Goal: Task Accomplishment & Management: Manage account settings

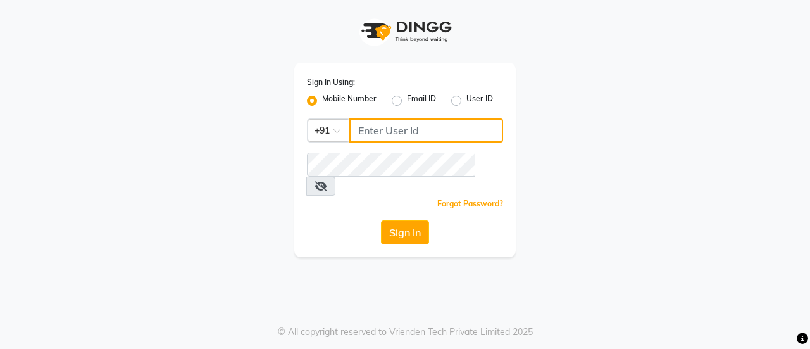
click at [400, 129] on input "Username" at bounding box center [426, 130] width 154 height 24
type input "9643101208"
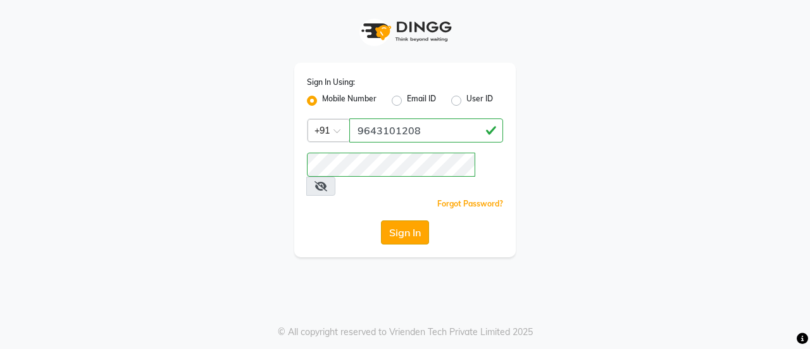
click at [416, 220] on button "Sign In" at bounding box center [405, 232] width 48 height 24
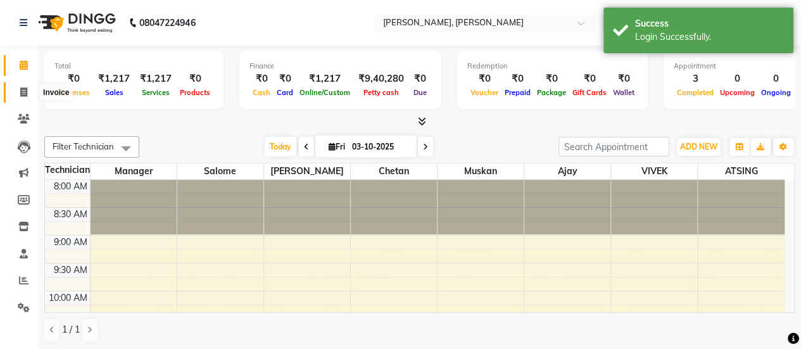
click at [22, 92] on icon at bounding box center [23, 91] width 7 height 9
select select "5749"
select select "service"
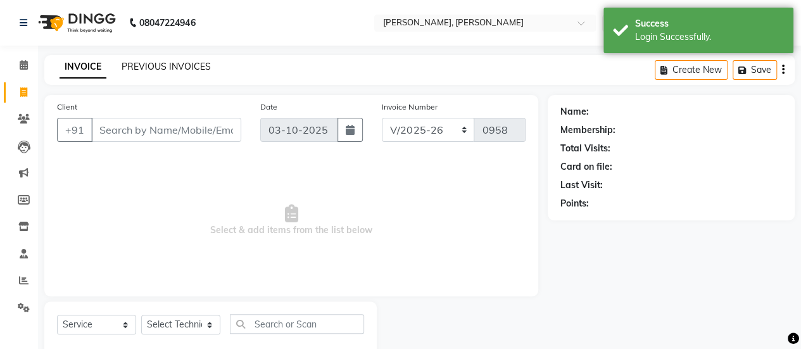
click at [146, 63] on link "PREVIOUS INVOICES" at bounding box center [166, 66] width 89 height 11
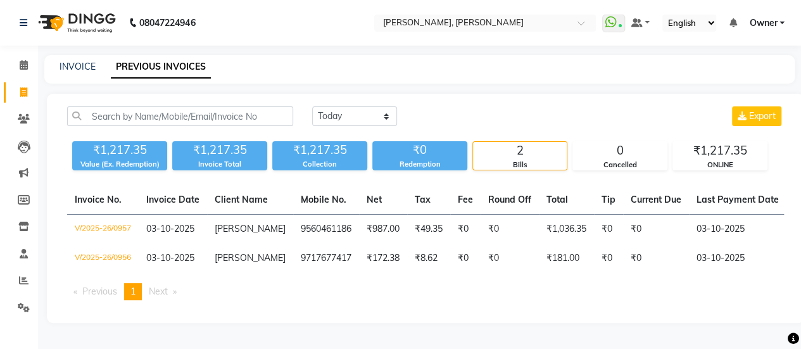
click at [73, 56] on div "INVOICE PREVIOUS INVOICES" at bounding box center [419, 69] width 750 height 28
click at [76, 63] on link "INVOICE" at bounding box center [77, 66] width 36 height 11
select select "service"
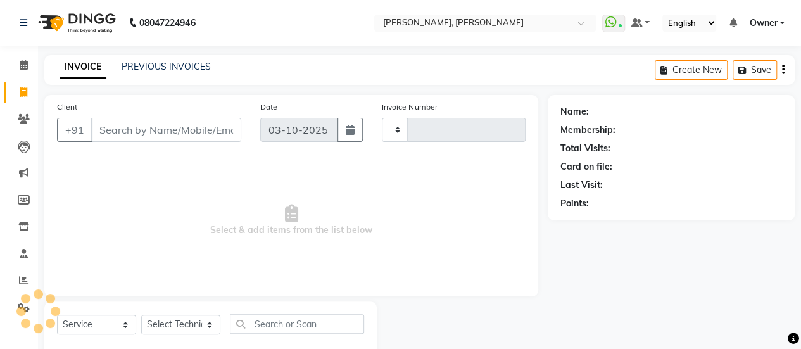
scroll to position [31, 0]
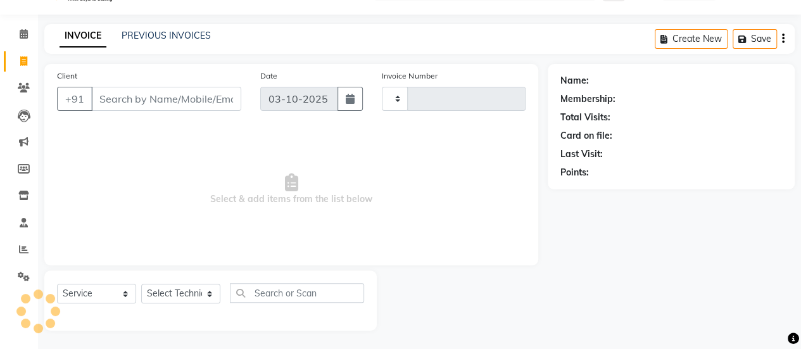
type input "0958"
select select "5749"
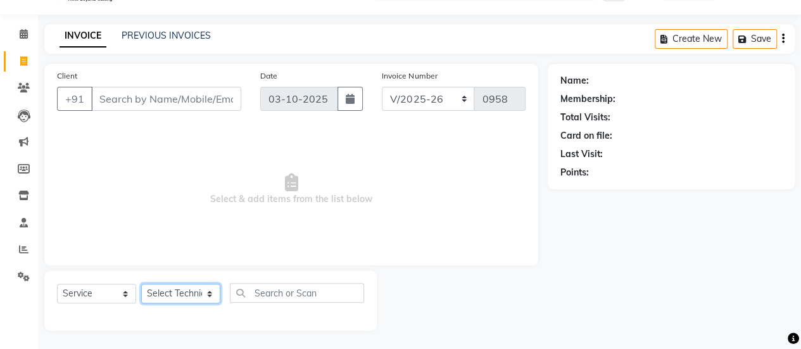
click at [188, 290] on select "Select Technician [PERSON_NAME] Chetan Manager [PERSON_NAME] Owner [PERSON_NAME…" at bounding box center [180, 294] width 79 height 20
select select "40522"
click at [141, 284] on select "Select Technician [PERSON_NAME] Chetan Manager [PERSON_NAME] Owner [PERSON_NAME…" at bounding box center [180, 294] width 79 height 20
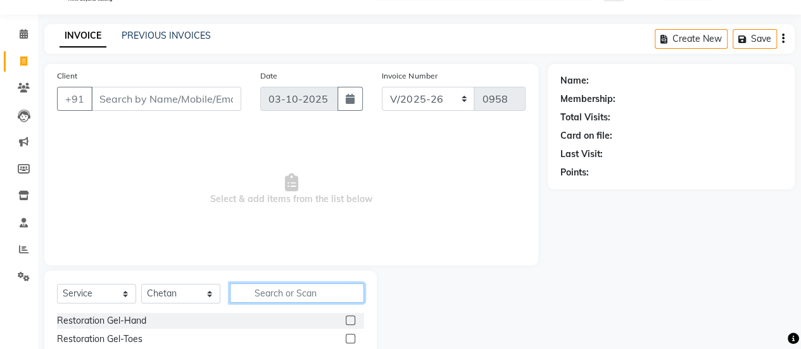
click at [287, 287] on input "text" at bounding box center [297, 293] width 134 height 20
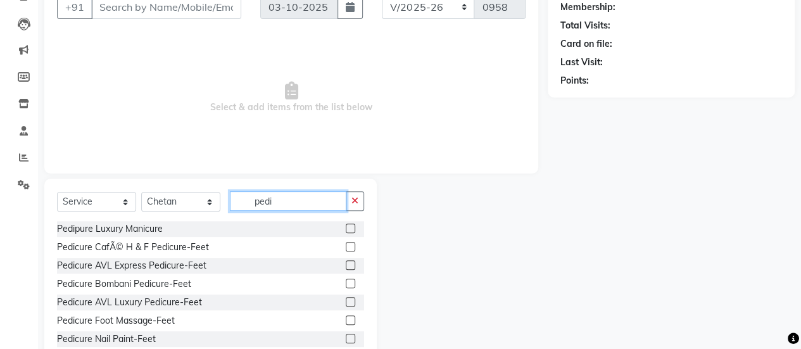
scroll to position [127, 0]
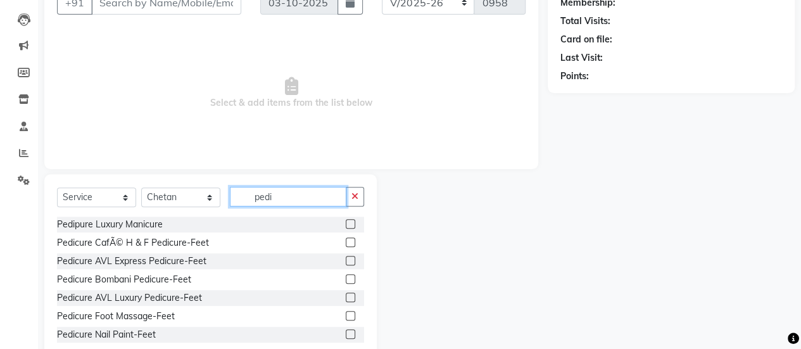
type input "pedi"
click at [346, 256] on label at bounding box center [350, 260] width 9 height 9
click at [346, 257] on input "checkbox" at bounding box center [350, 261] width 8 height 8
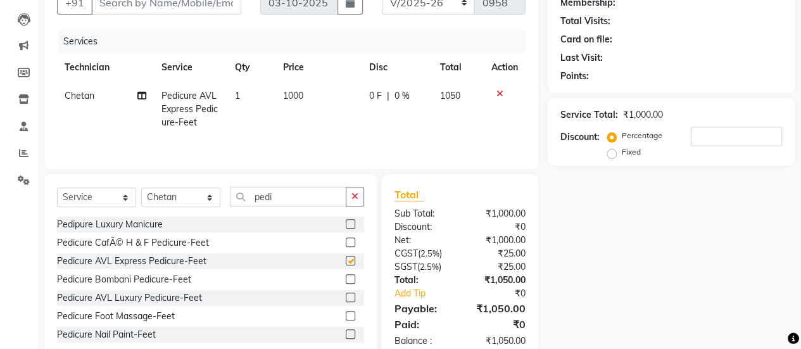
checkbox input "false"
click at [198, 196] on select "Select Technician [PERSON_NAME] Chetan Manager [PERSON_NAME] Owner [PERSON_NAME…" at bounding box center [180, 197] width 79 height 20
select select "50117"
click at [141, 187] on select "Select Technician [PERSON_NAME] Chetan Manager [PERSON_NAME] Owner [PERSON_NAME…" at bounding box center [180, 197] width 79 height 20
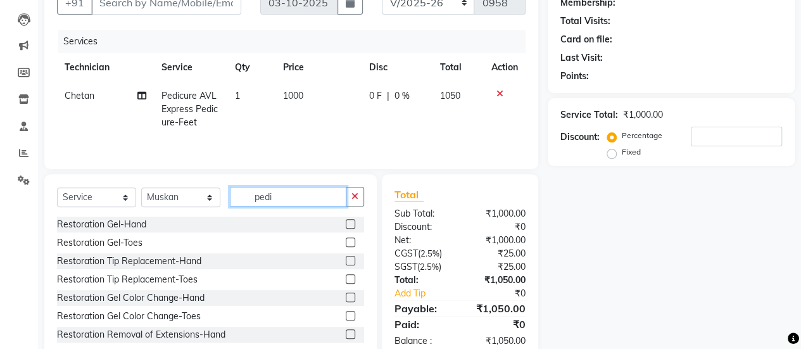
click at [291, 189] on input "pedi" at bounding box center [288, 197] width 116 height 20
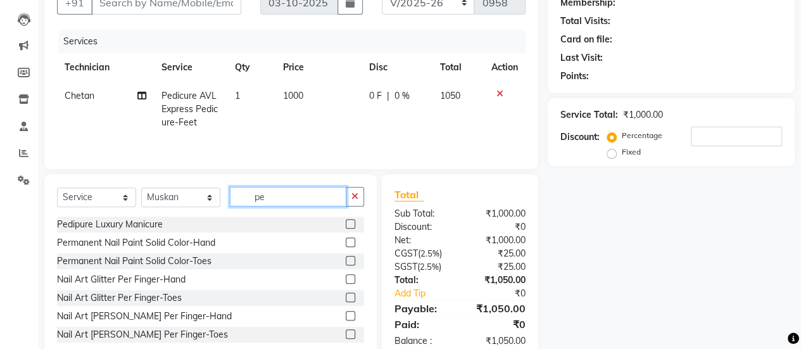
type input "p"
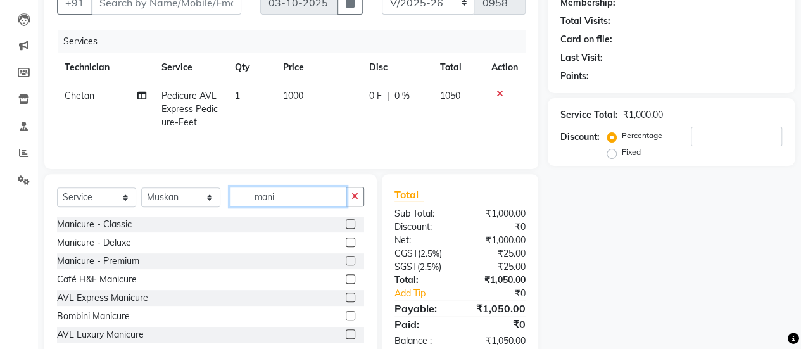
type input "mani"
click at [346, 297] on label at bounding box center [350, 296] width 9 height 9
click at [346, 297] on input "checkbox" at bounding box center [350, 298] width 8 height 8
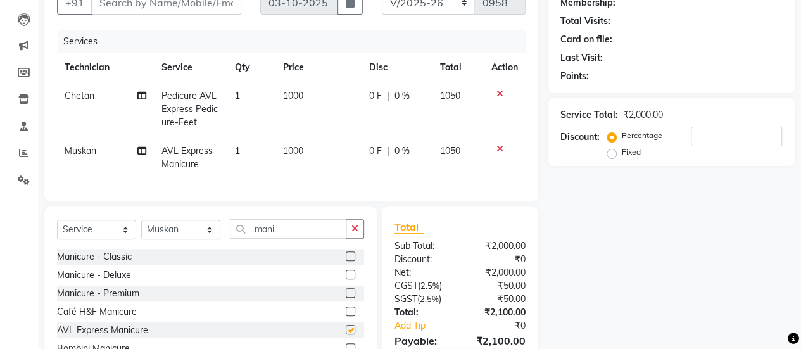
checkbox input "false"
click at [318, 108] on td "1000" at bounding box center [318, 109] width 86 height 55
select select "40522"
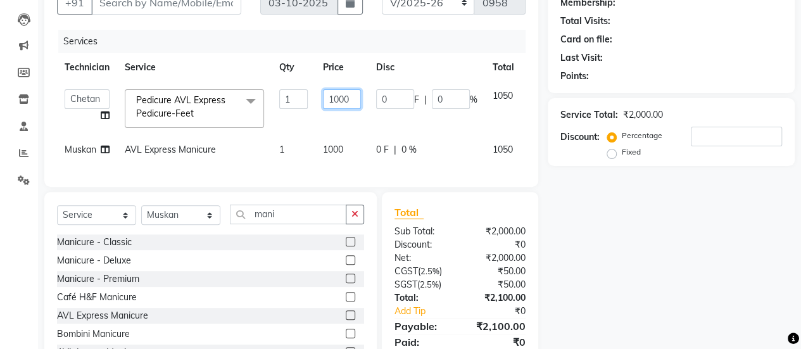
click at [349, 94] on input "1000" at bounding box center [342, 99] width 38 height 20
type input "1"
type input "650"
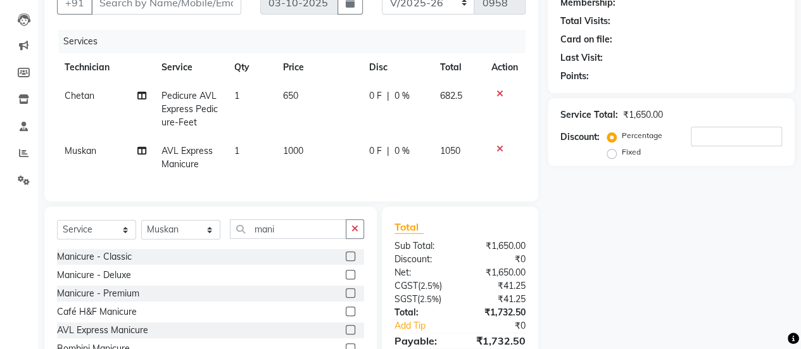
click at [365, 113] on tr "Chetan Pedicure AVL Express Pedicure-Feet 1 650 0 F | 0 % 682.5" at bounding box center [291, 109] width 468 height 55
click at [337, 101] on td "650" at bounding box center [318, 109] width 86 height 55
select select "40522"
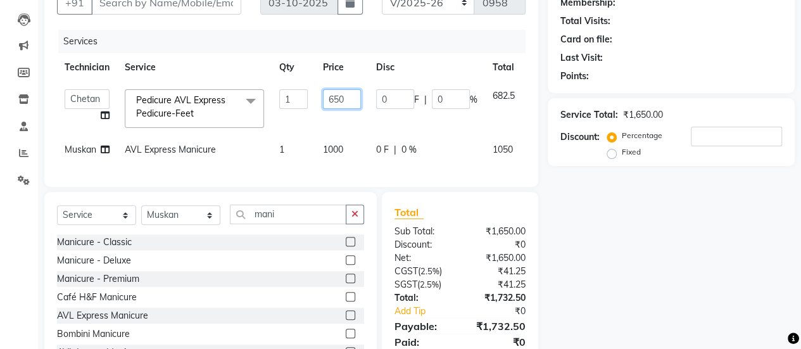
click at [349, 97] on input "650" at bounding box center [342, 99] width 38 height 20
type input "660"
click at [366, 108] on tr "ajay ATSING Chetan Manager [PERSON_NAME] Owner [PERSON_NAME] [PERSON_NAME] Pedi…" at bounding box center [310, 109] width 507 height 54
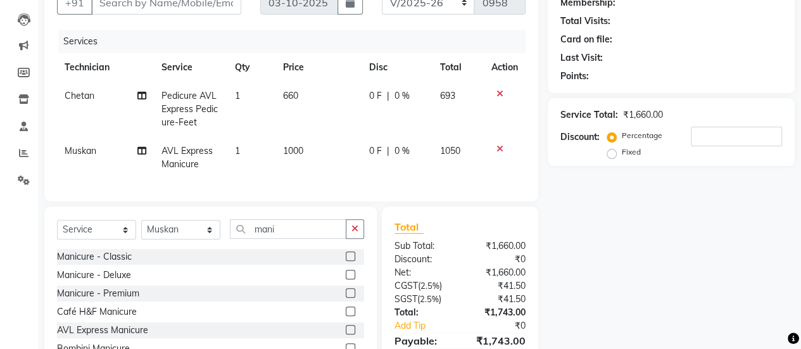
click at [337, 99] on td "660" at bounding box center [318, 109] width 86 height 55
select select "40522"
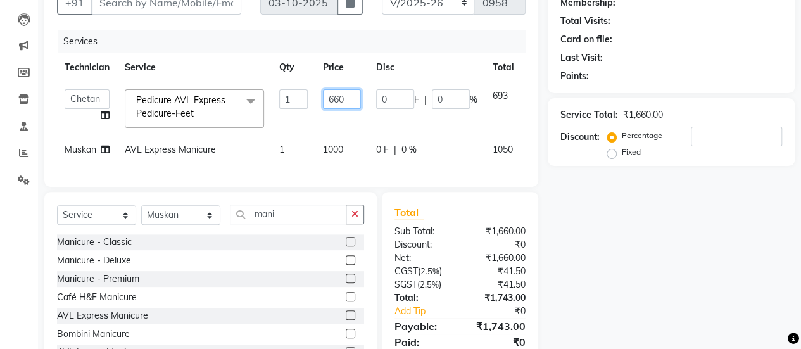
click at [342, 97] on input "660" at bounding box center [342, 99] width 38 height 20
type input "67"
type input "670"
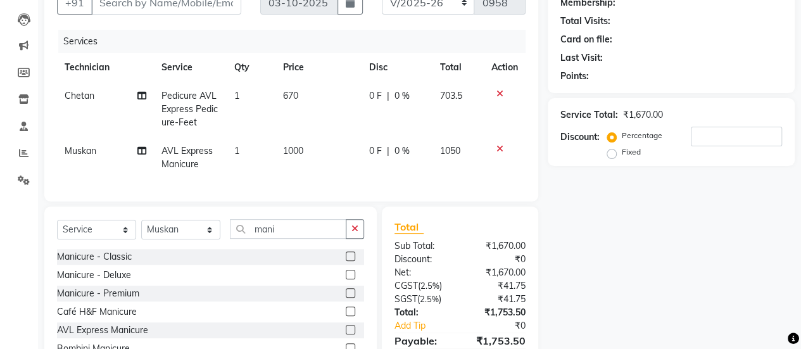
click at [360, 114] on tr "Chetan Pedicure AVL Express Pedicure-Feet 1 670 0 F | 0 % 703.5" at bounding box center [291, 109] width 468 height 55
click at [341, 97] on td "670" at bounding box center [318, 109] width 86 height 55
select select "40522"
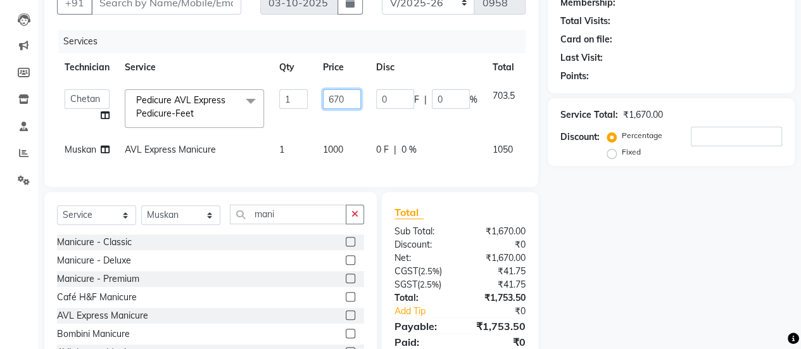
click at [348, 99] on input "670" at bounding box center [342, 99] width 38 height 20
type input "675"
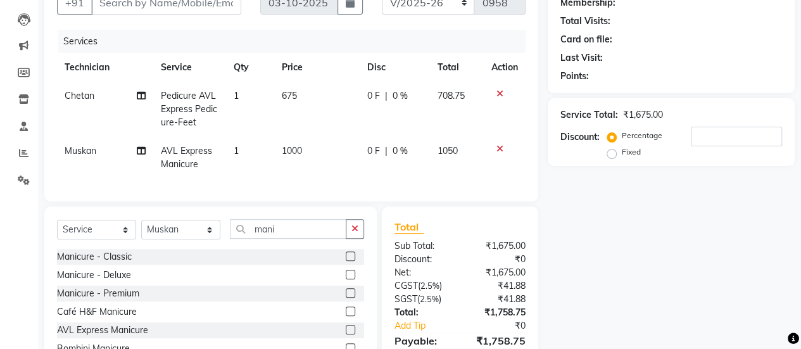
click at [361, 116] on tr "Chetan Pedicure AVL Express Pedicure-Feet 1 675 0 F | 0 % 708.75" at bounding box center [291, 109] width 468 height 55
click at [310, 155] on td "1000" at bounding box center [316, 158] width 85 height 42
select select "50117"
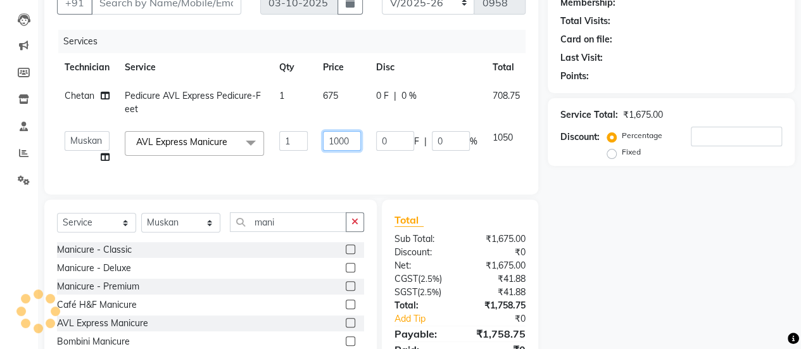
click at [349, 141] on input "1000" at bounding box center [342, 141] width 38 height 20
type input "1"
type input "530"
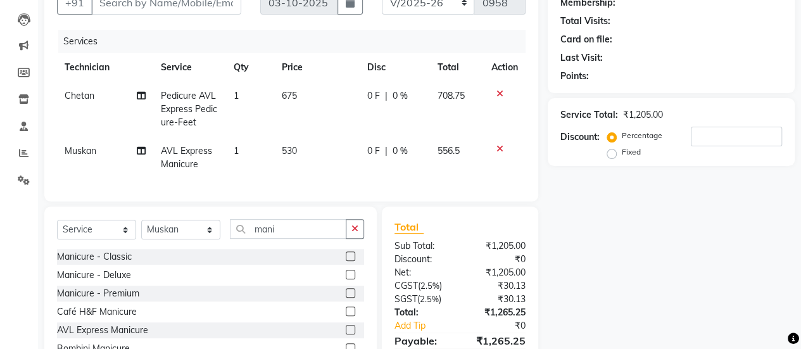
click at [365, 161] on tr "[PERSON_NAME] AVL Express Manicure 1 530 0 F | 0 % 556.5" at bounding box center [291, 158] width 468 height 42
click at [334, 145] on td "530" at bounding box center [316, 158] width 85 height 42
select select "50117"
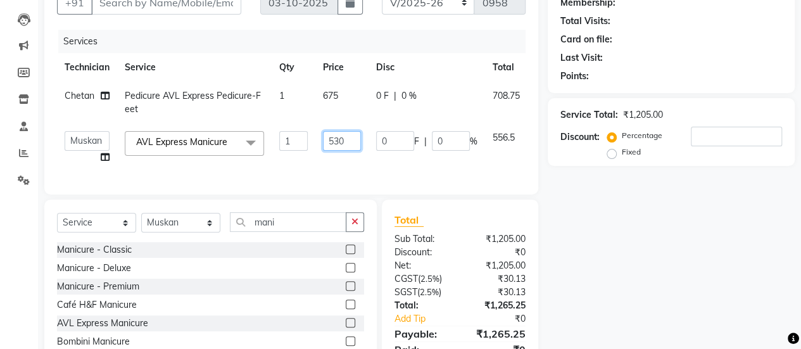
click at [349, 142] on input "530" at bounding box center [342, 141] width 38 height 20
type input "540"
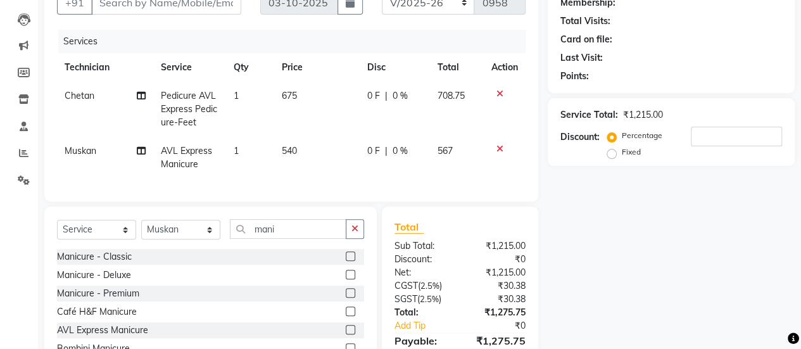
click at [371, 162] on td "0 F | 0 %" at bounding box center [395, 158] width 70 height 42
select select "50117"
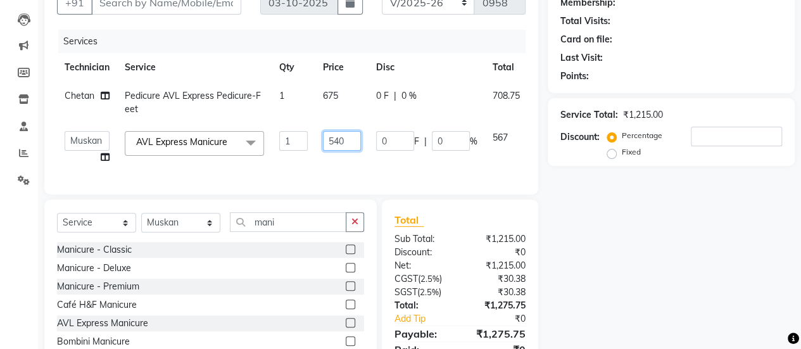
click at [349, 146] on input "540" at bounding box center [342, 141] width 38 height 20
type input "550"
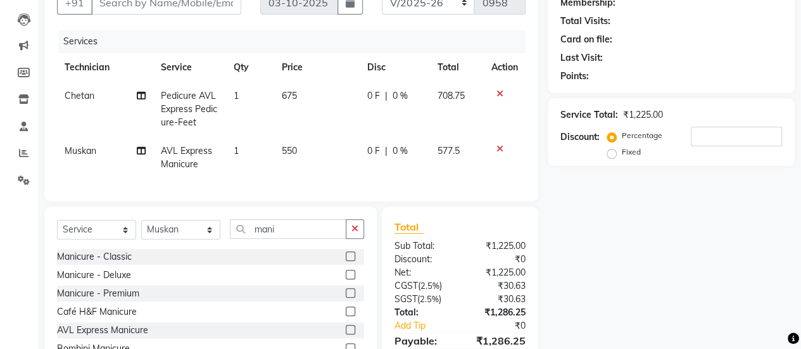
click at [358, 155] on td "550" at bounding box center [316, 158] width 85 height 42
select select "50117"
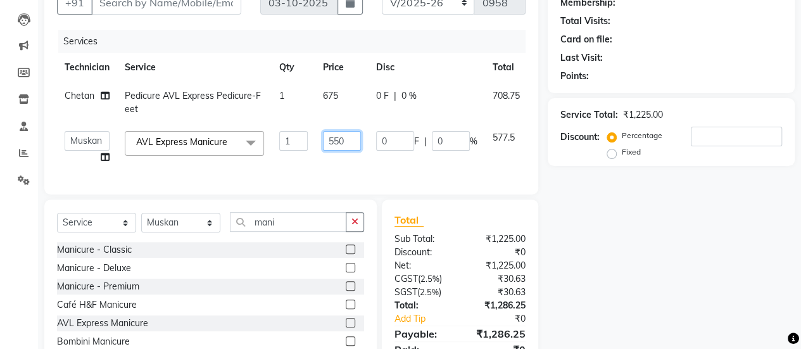
click at [349, 142] on input "550" at bounding box center [342, 141] width 38 height 20
type input "560"
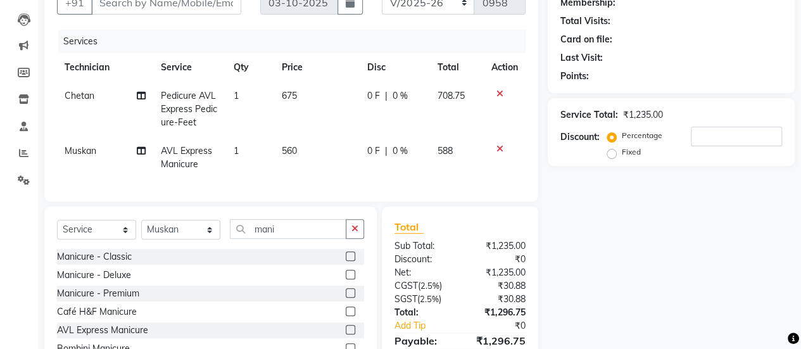
click at [365, 164] on tr "[PERSON_NAME] AVL Express Manicure 1 560 0 F | 0 % 588" at bounding box center [291, 158] width 468 height 42
click at [332, 138] on td "560" at bounding box center [316, 158] width 85 height 42
select select "50117"
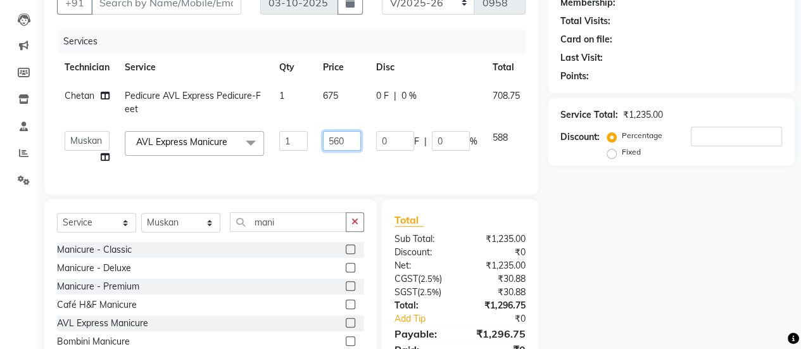
click at [348, 141] on input "560" at bounding box center [342, 141] width 38 height 20
type input "562"
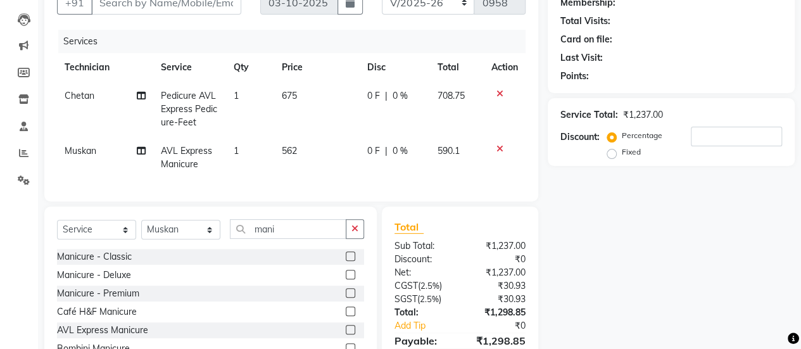
click at [358, 160] on td "562" at bounding box center [316, 158] width 85 height 42
select select "50117"
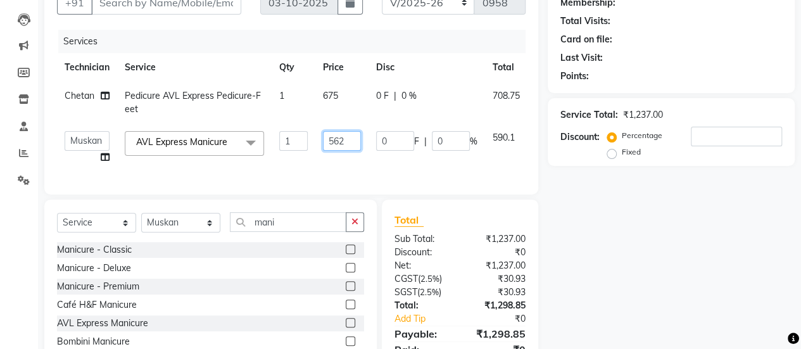
click at [356, 141] on input "562" at bounding box center [342, 141] width 38 height 20
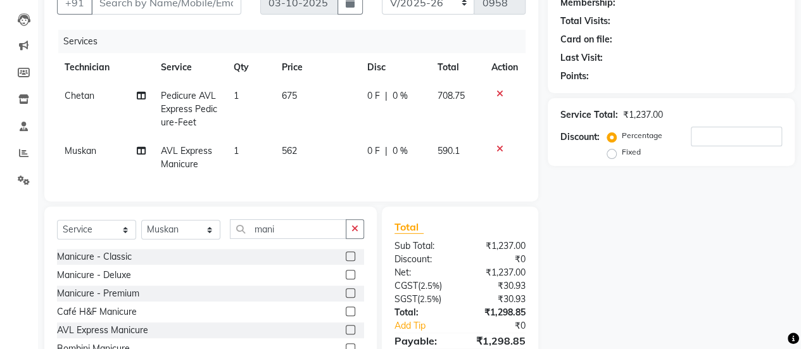
click at [417, 154] on td "0 F | 0 %" at bounding box center [395, 158] width 70 height 42
select select "50117"
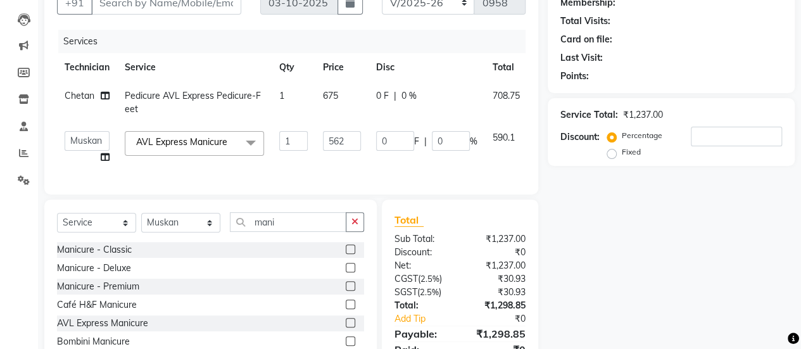
click at [420, 166] on td "0 F | 0 %" at bounding box center [426, 147] width 116 height 48
click at [168, 230] on select "Select Technician [PERSON_NAME] Chetan Manager [PERSON_NAME] Owner [PERSON_NAME…" at bounding box center [180, 223] width 79 height 20
select select "62295"
click at [141, 222] on select "Select Technician [PERSON_NAME] Chetan Manager [PERSON_NAME] Owner [PERSON_NAME…" at bounding box center [180, 223] width 79 height 20
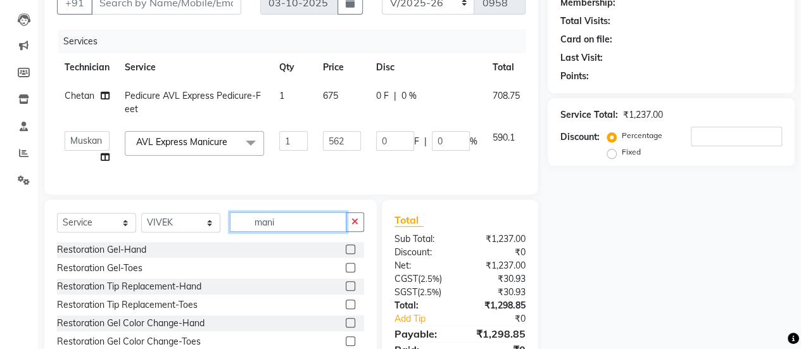
click at [279, 225] on input "mani" at bounding box center [288, 222] width 116 height 20
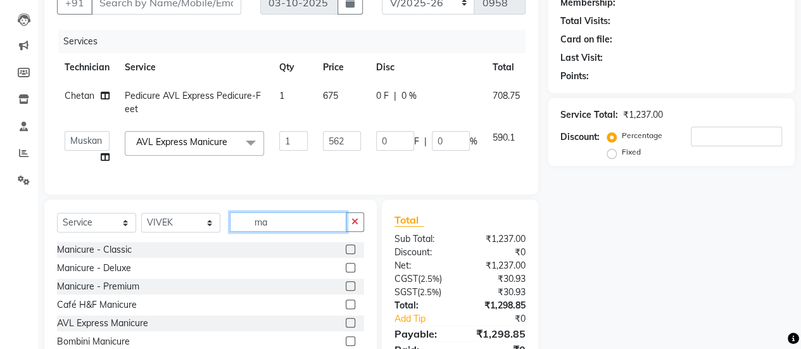
type input "m"
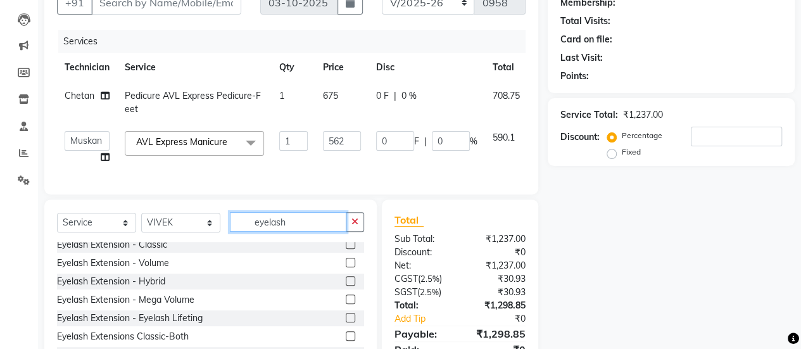
scroll to position [0, 0]
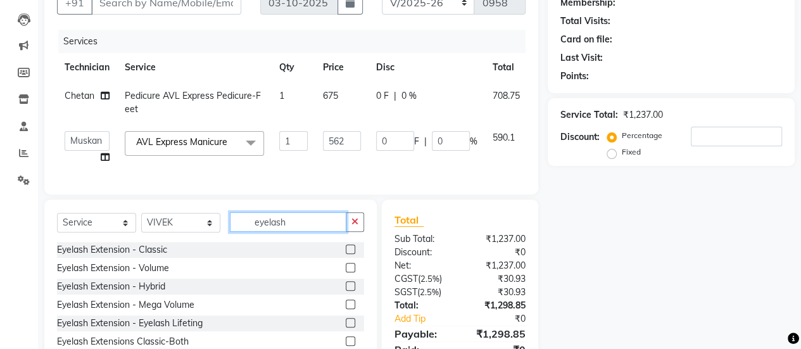
type input "eyelash"
click at [346, 254] on label at bounding box center [350, 248] width 9 height 9
click at [346, 254] on input "checkbox" at bounding box center [350, 250] width 8 height 8
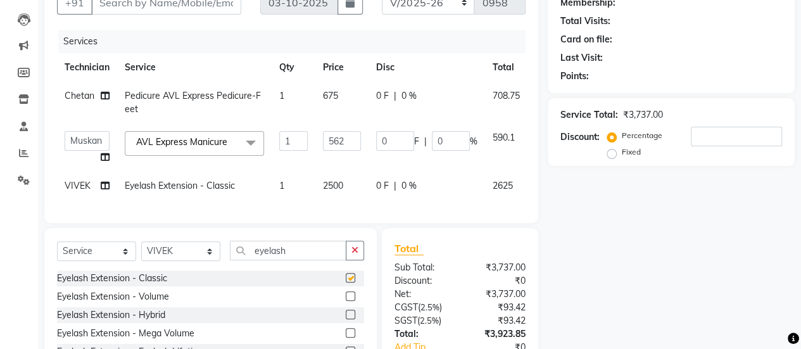
checkbox input "false"
click at [340, 184] on span "2500" at bounding box center [333, 185] width 20 height 11
select select "62295"
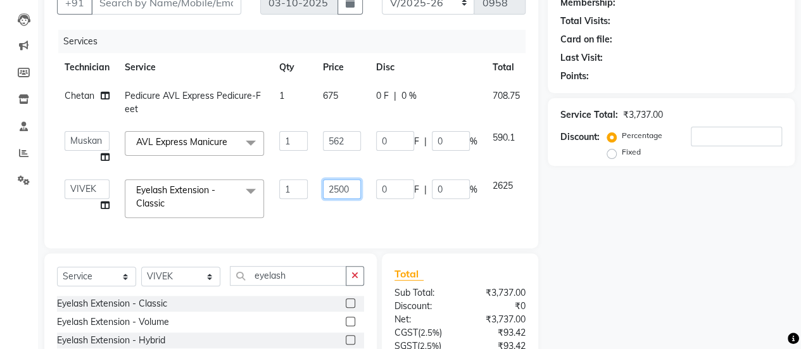
click at [351, 191] on input "2500" at bounding box center [342, 189] width 38 height 20
type input "2"
type input "1600"
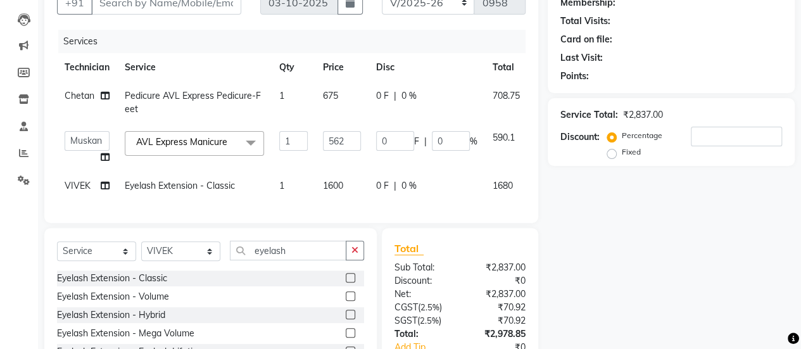
click at [372, 210] on div "Services Technician Service Qty Price Disc Total Action Chetan Pedicure AVL Exp…" at bounding box center [291, 120] width 468 height 180
click at [349, 192] on td "1600" at bounding box center [341, 186] width 53 height 28
select select "62295"
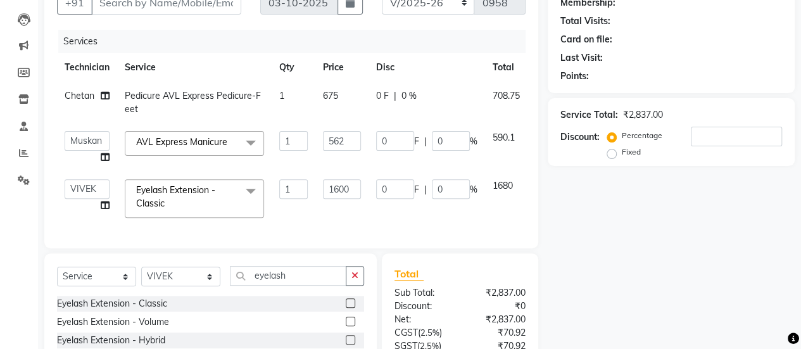
click at [361, 188] on td "1600" at bounding box center [341, 199] width 53 height 54
click at [349, 183] on input "1600" at bounding box center [342, 189] width 38 height 20
type input "1690"
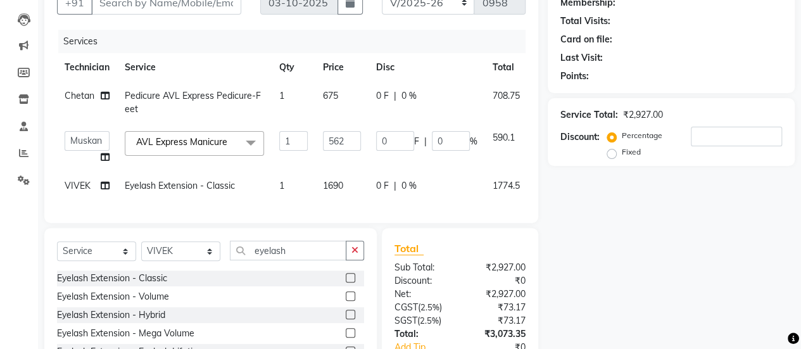
click at [370, 207] on div "Services Technician Service Qty Price Disc Total Action Chetan Pedicure AVL Exp…" at bounding box center [291, 120] width 468 height 180
click at [343, 180] on span "1690" at bounding box center [333, 185] width 20 height 11
select select "62295"
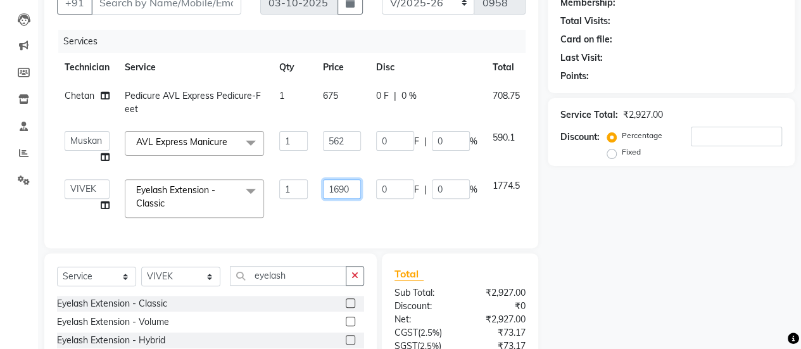
click at [358, 187] on input "1690" at bounding box center [342, 189] width 38 height 20
type input "1686"
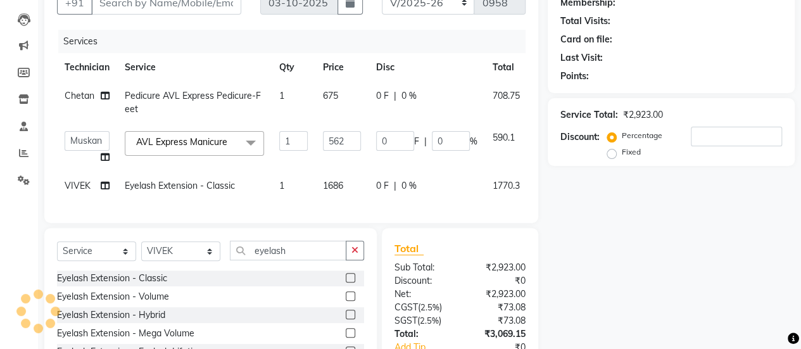
click at [366, 206] on div "Services Technician Service Qty Price Disc Total Action Chetan Pedicure AVL Exp…" at bounding box center [291, 120] width 468 height 180
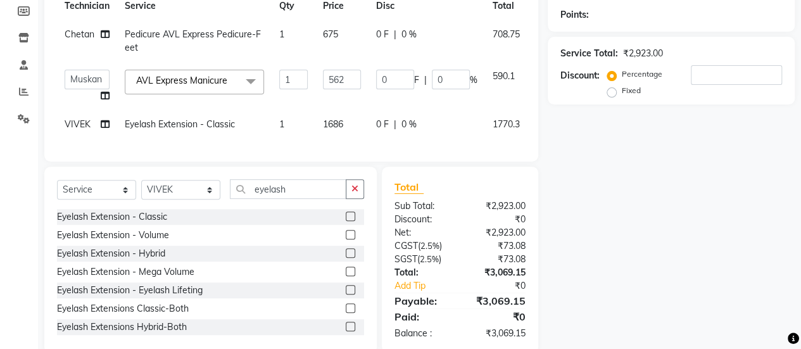
scroll to position [189, 0]
click at [349, 73] on input "562" at bounding box center [342, 79] width 38 height 20
type input "5"
type input "0"
type input "675"
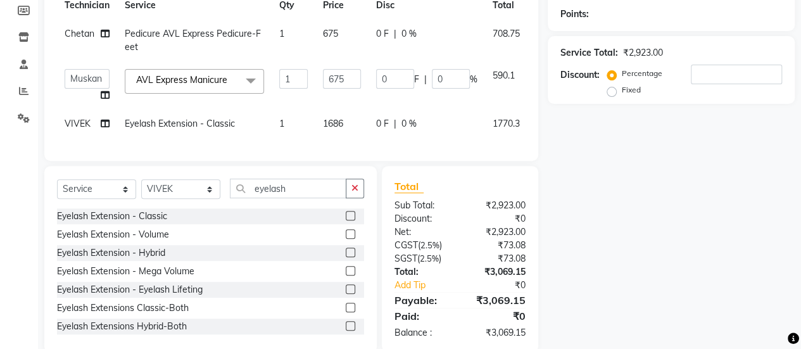
click at [391, 102] on td "0 F | 0 %" at bounding box center [426, 85] width 116 height 48
select select "50117"
click at [330, 31] on span "675" at bounding box center [330, 33] width 15 height 11
select select "40522"
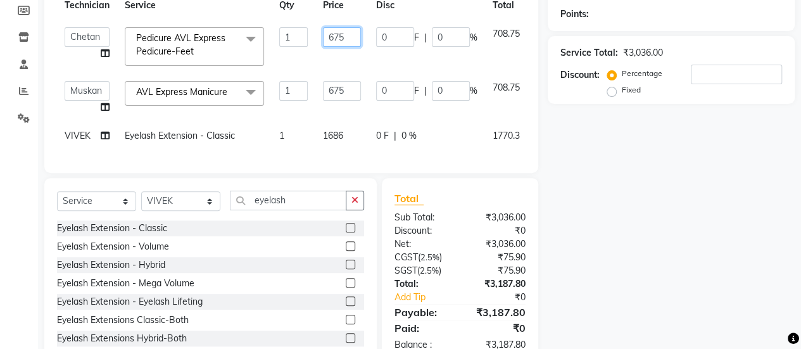
click at [353, 34] on input "675" at bounding box center [342, 37] width 38 height 20
type input "6"
type input "1200"
click at [367, 49] on td "1200" at bounding box center [341, 47] width 53 height 54
select select "40522"
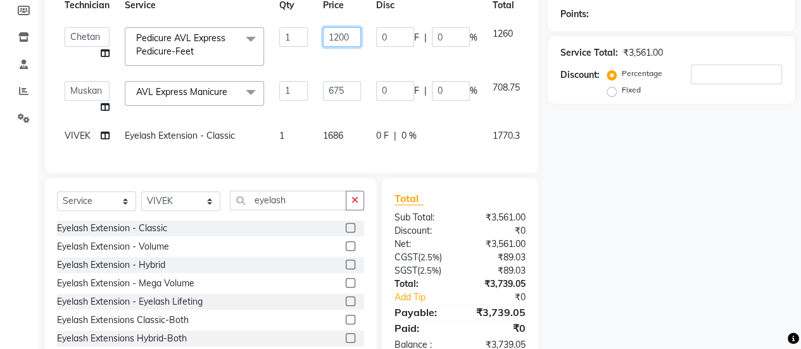
click at [353, 39] on input "1200" at bounding box center [342, 37] width 38 height 20
type input "1228"
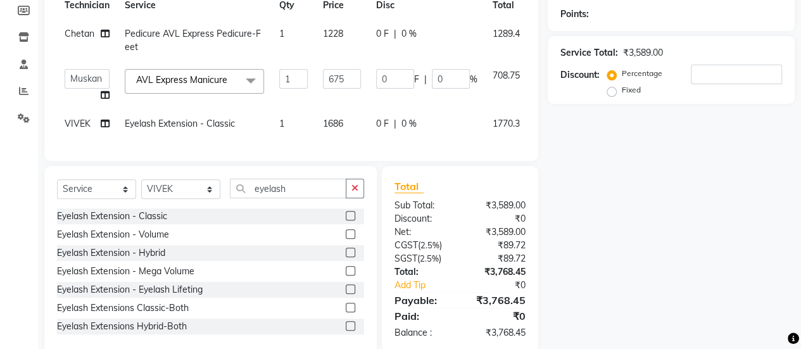
click at [396, 59] on td "0 F | 0 %" at bounding box center [426, 41] width 116 height 42
select select "40522"
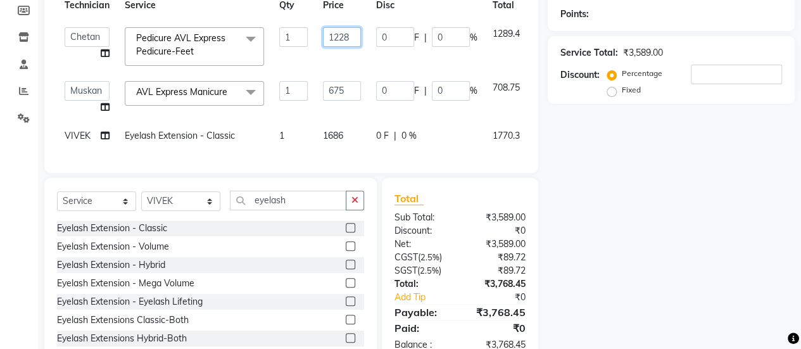
click at [349, 36] on input "1228" at bounding box center [342, 37] width 38 height 20
type input "1241"
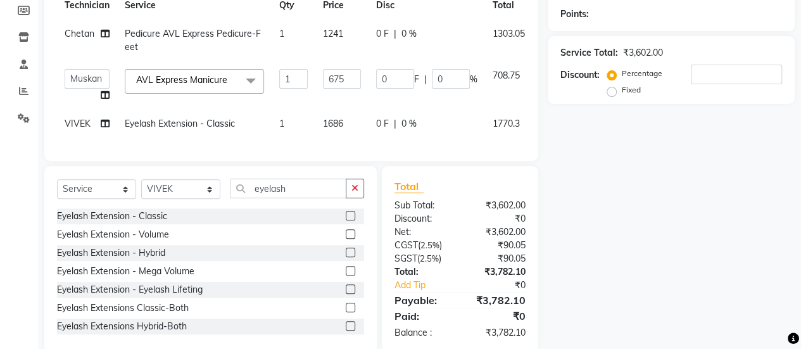
click at [365, 49] on td "1241" at bounding box center [341, 41] width 53 height 42
select select "40522"
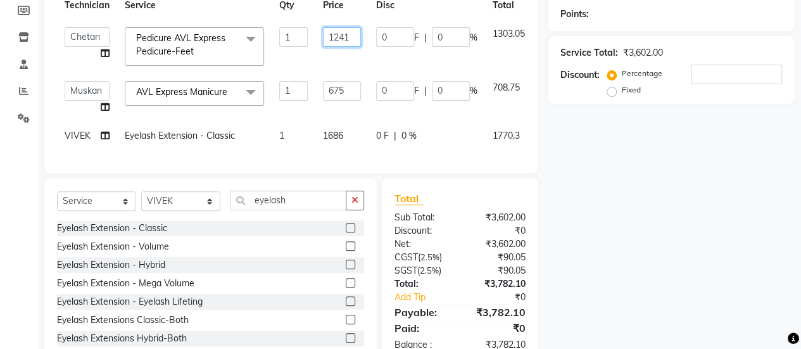
click at [353, 41] on input "1241" at bounding box center [342, 37] width 38 height 20
type input "1239"
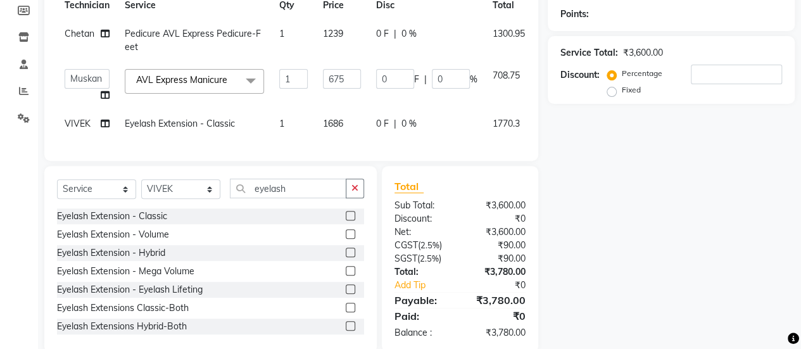
click at [368, 57] on td "0 F | 0 %" at bounding box center [426, 41] width 116 height 42
select select "40522"
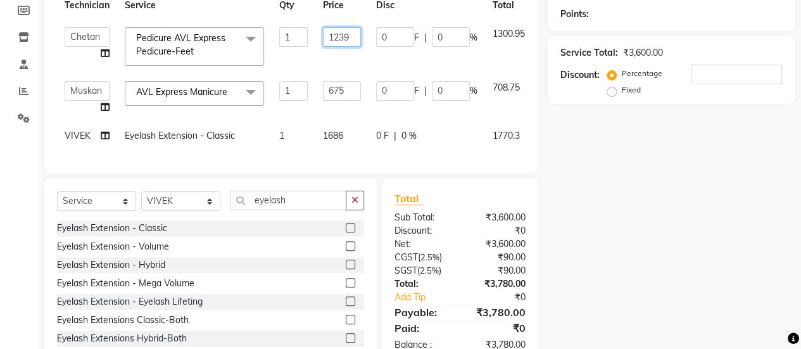
click at [352, 36] on input "1239" at bounding box center [342, 37] width 38 height 20
type input "1237"
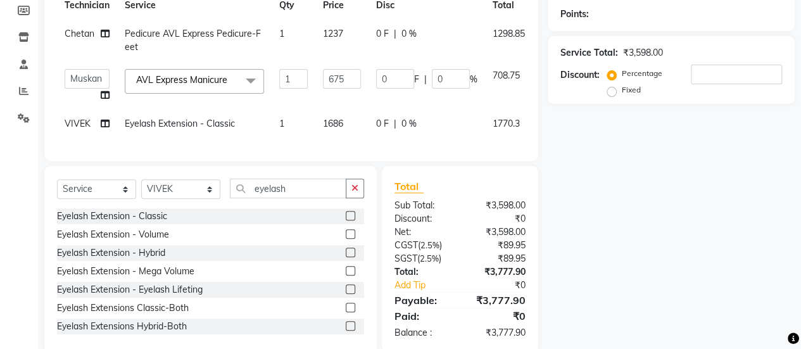
click at [373, 64] on tbody "Chetan Pedicure AVL Express Pedicure-Feet 1 1237 0 F | 0 % 1298.85 ajay ATSING …" at bounding box center [315, 79] width 517 height 118
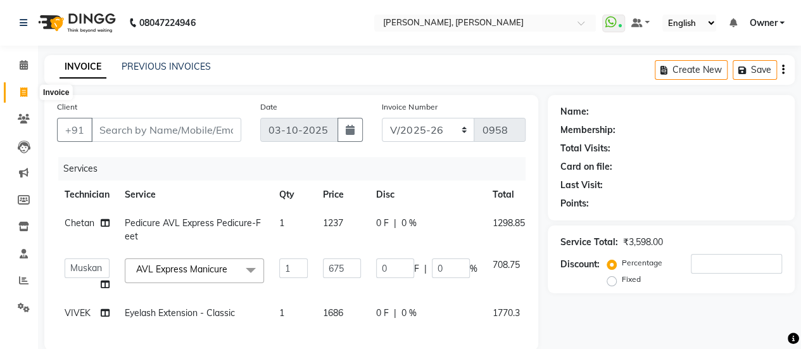
click at [26, 88] on icon at bounding box center [23, 91] width 7 height 9
select select "service"
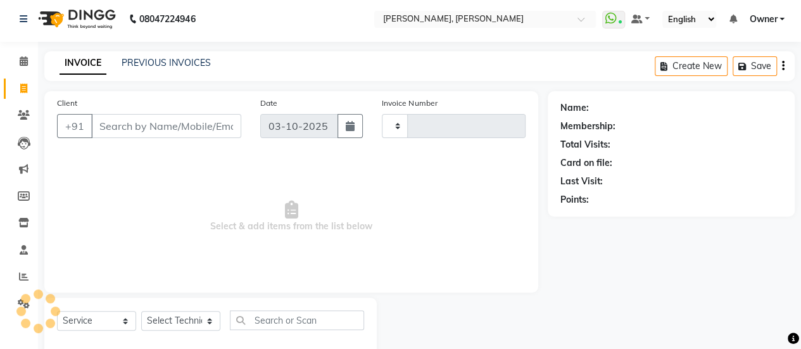
type input "0958"
select select "5749"
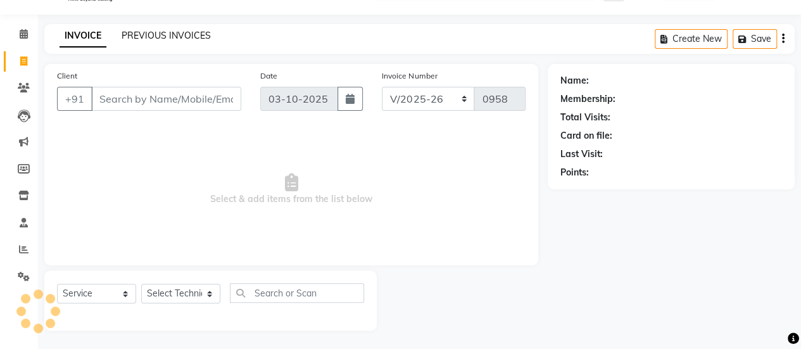
click at [190, 30] on link "PREVIOUS INVOICES" at bounding box center [166, 35] width 89 height 11
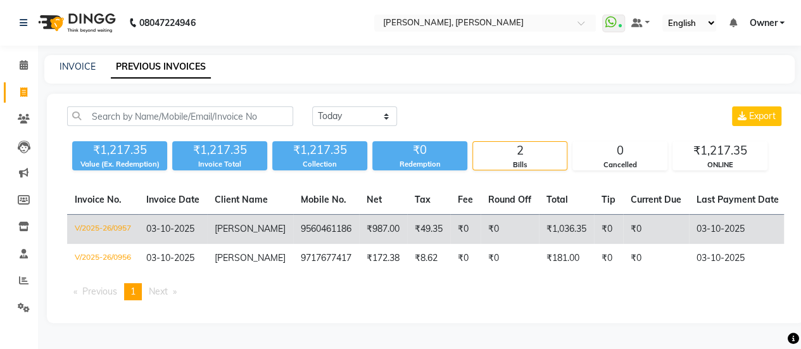
click at [340, 230] on td "9560461186" at bounding box center [326, 230] width 66 height 30
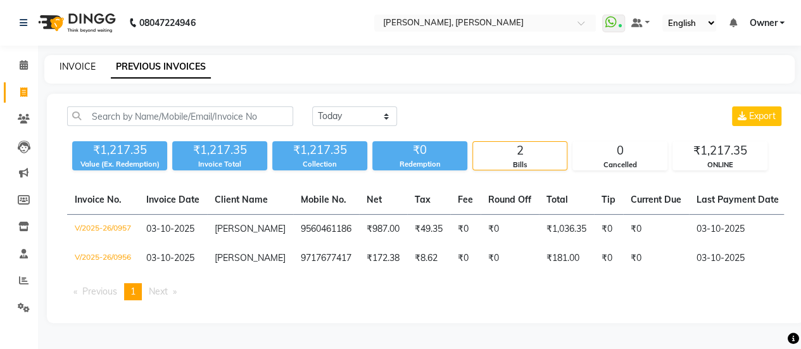
click at [77, 71] on link "INVOICE" at bounding box center [77, 66] width 36 height 11
select select "5749"
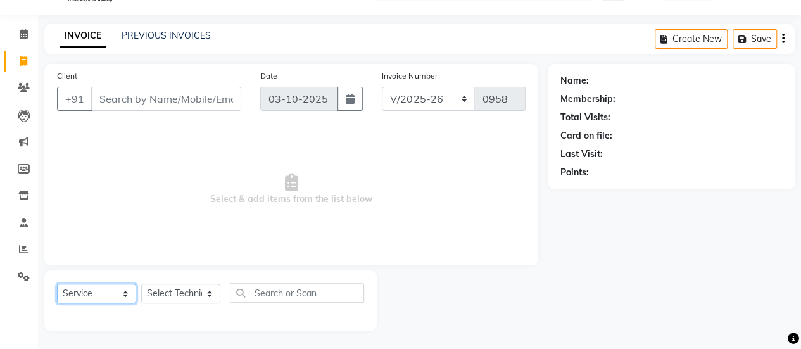
click at [118, 291] on select "Select Service Product Membership Package Voucher Prepaid Gift Card" at bounding box center [96, 294] width 79 height 20
click at [57, 284] on select "Select Service Product Membership Package Voucher Prepaid Gift Card" at bounding box center [96, 294] width 79 height 20
click at [101, 294] on select "Select Service Product Membership Package Voucher Prepaid Gift Card" at bounding box center [96, 294] width 79 height 20
click at [57, 284] on select "Select Service Product Membership Package Voucher Prepaid Gift Card" at bounding box center [96, 294] width 79 height 20
click at [96, 291] on select "Select Service Product Membership Package Voucher Prepaid Gift Card" at bounding box center [96, 294] width 79 height 20
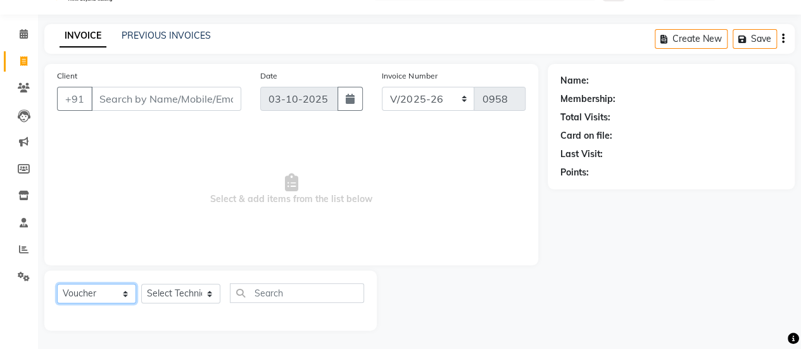
select select "P"
click at [57, 284] on select "Select Service Product Membership Package Voucher Prepaid Gift Card" at bounding box center [96, 294] width 79 height 20
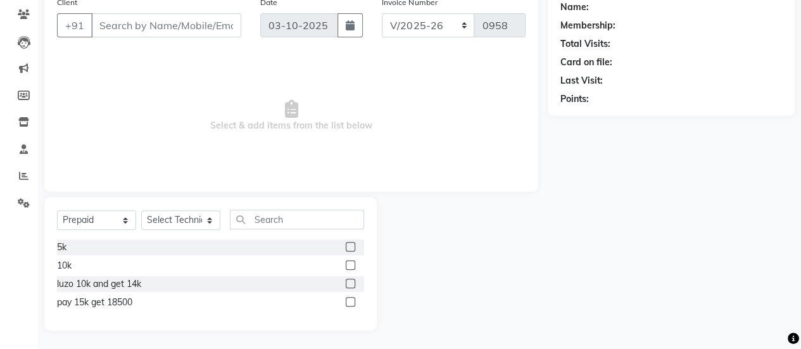
click at [253, 172] on span "Select & add items from the list below" at bounding box center [291, 116] width 468 height 127
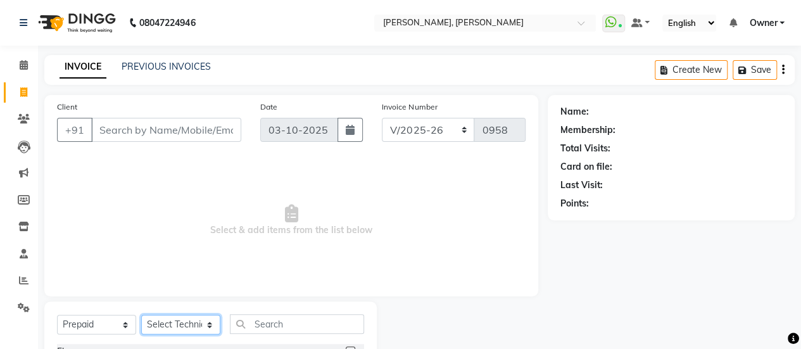
click at [177, 326] on select "Select Technician [PERSON_NAME] Chetan Manager [PERSON_NAME] Owner [PERSON_NAME…" at bounding box center [180, 325] width 79 height 20
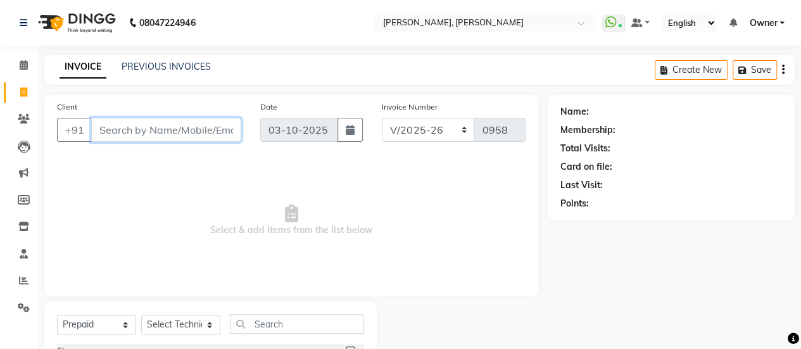
click at [141, 136] on input "Client" at bounding box center [166, 130] width 150 height 24
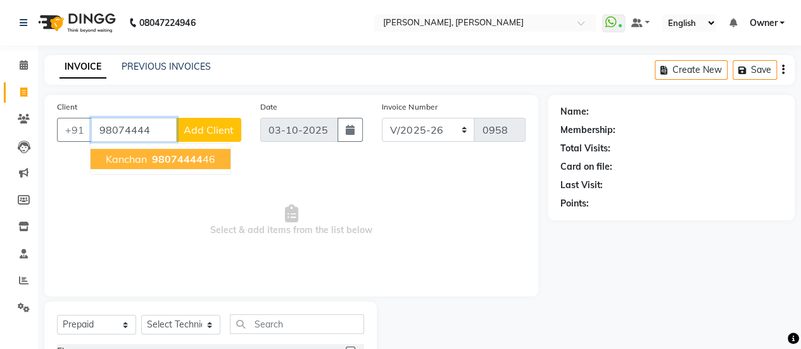
click at [151, 156] on ngb-highlight "98074444 46" at bounding box center [182, 159] width 66 height 13
type input "9807444446"
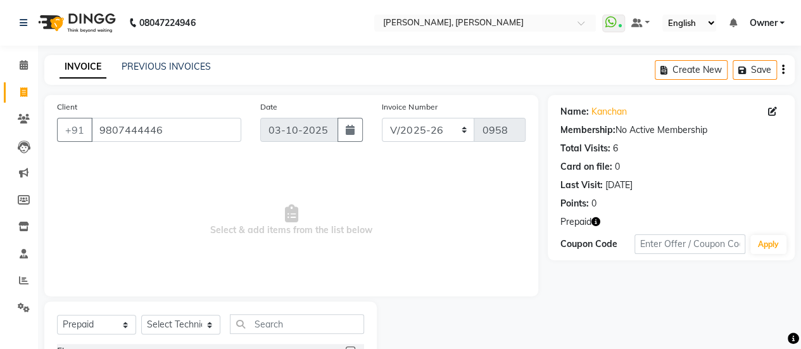
scroll to position [104, 0]
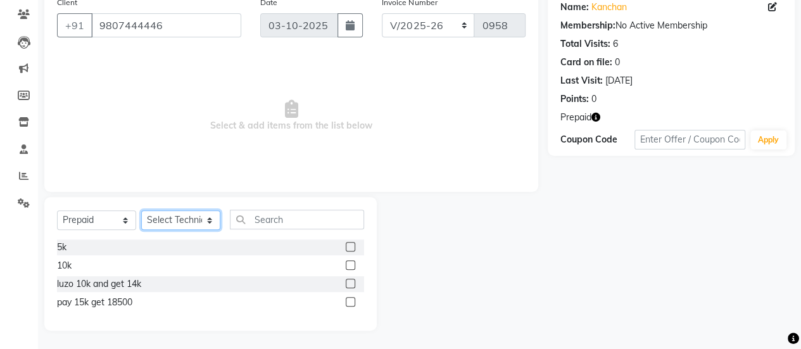
click at [182, 223] on select "Select Technician [PERSON_NAME] Chetan Manager [PERSON_NAME] Owner [PERSON_NAME…" at bounding box center [180, 220] width 79 height 20
select select "62295"
click at [141, 210] on select "Select Technician [PERSON_NAME] Chetan Manager [PERSON_NAME] Owner [PERSON_NAME…" at bounding box center [180, 220] width 79 height 20
click at [110, 223] on select "Select Service Product Membership Package Voucher Prepaid Gift Card" at bounding box center [96, 220] width 79 height 20
select select "service"
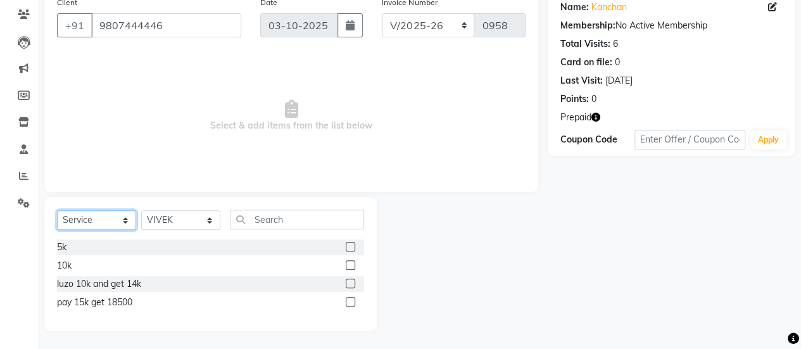
click at [57, 210] on select "Select Service Product Membership Package Voucher Prepaid Gift Card" at bounding box center [96, 220] width 79 height 20
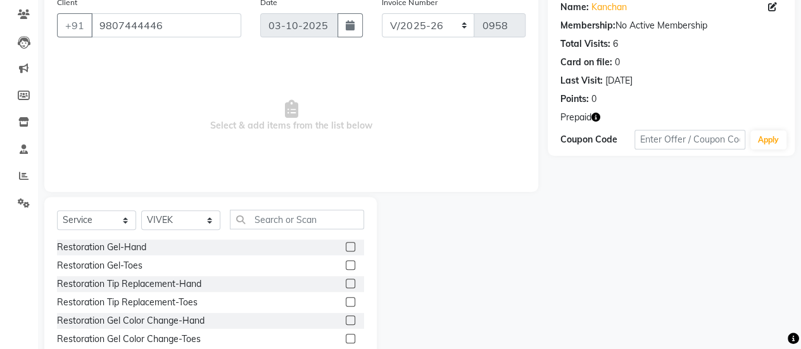
click at [346, 247] on div at bounding box center [355, 247] width 18 height 16
click at [346, 246] on label at bounding box center [350, 246] width 9 height 9
click at [346, 246] on input "checkbox" at bounding box center [350, 247] width 8 height 8
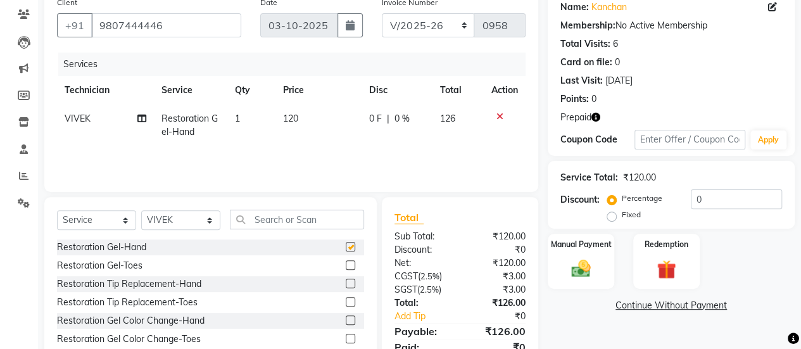
checkbox input "false"
click at [670, 240] on label "Redemption" at bounding box center [667, 243] width 46 height 12
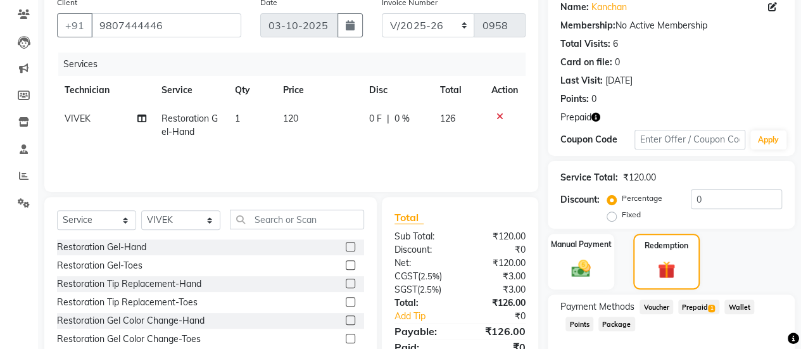
click at [705, 301] on span "Prepaid 1" at bounding box center [698, 306] width 41 height 15
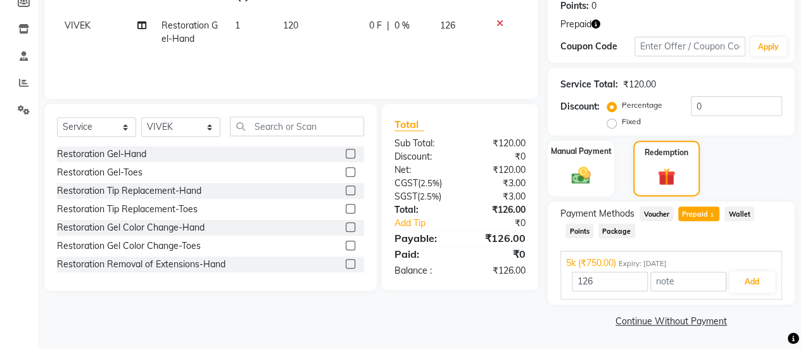
scroll to position [154, 0]
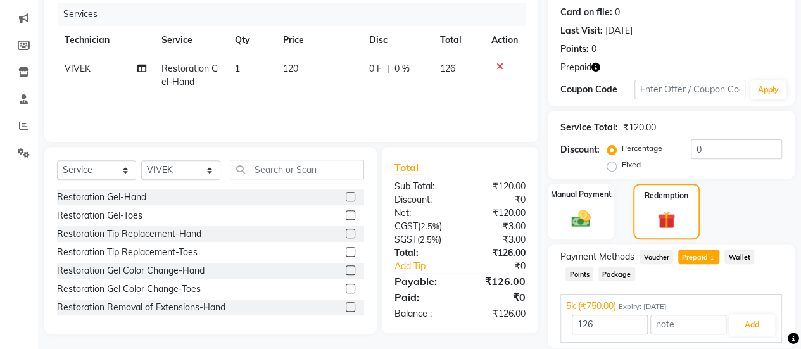
click at [78, 72] on span "VIVEK" at bounding box center [78, 68] width 26 height 11
select select "62295"
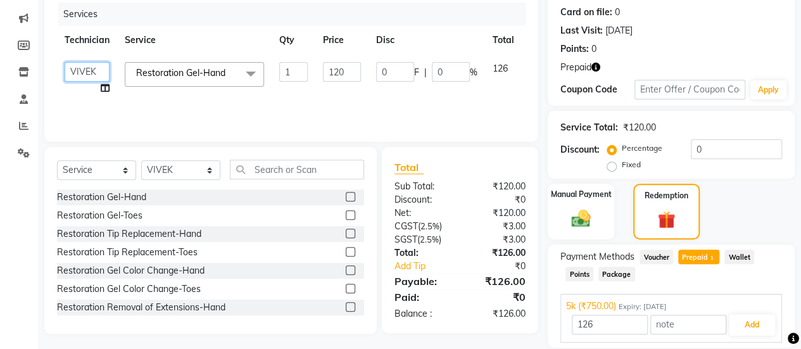
click at [94, 72] on select "[PERSON_NAME] Chetan Manager [PERSON_NAME] Owner [PERSON_NAME] [PERSON_NAME]" at bounding box center [87, 72] width 45 height 20
type input "750"
select select "40522"
click at [210, 75] on span "Restoration Gel-Hand" at bounding box center [180, 72] width 89 height 11
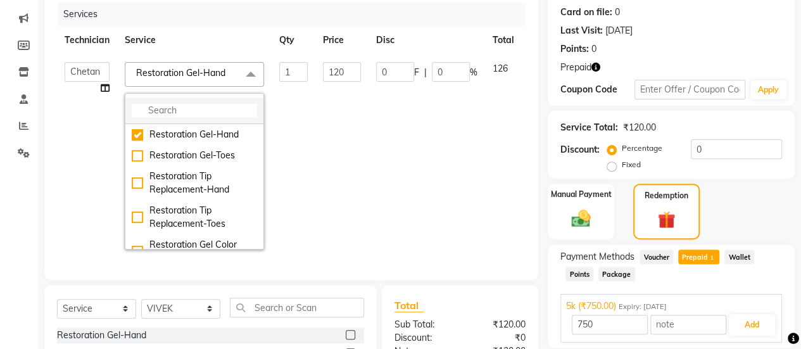
click at [205, 111] on input "multiselect-search" at bounding box center [194, 110] width 125 height 13
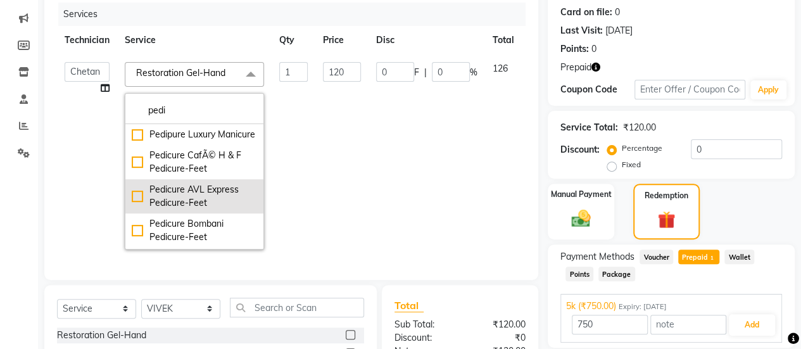
type input "pedi"
click at [148, 208] on div "Pedicure AVL Express Pedicure-Feet" at bounding box center [194, 196] width 125 height 27
checkbox input "true"
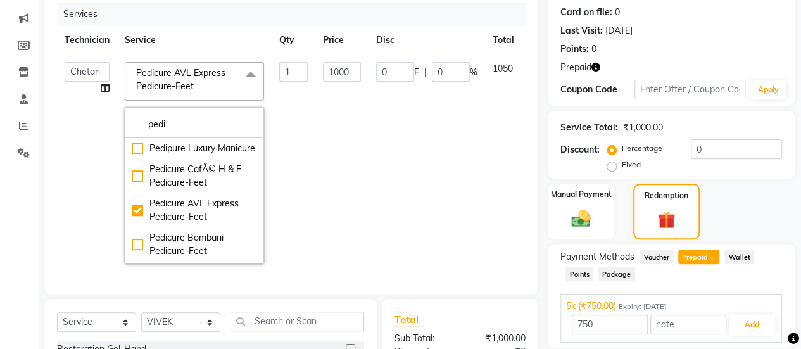
click at [330, 106] on td "1000" at bounding box center [341, 162] width 53 height 216
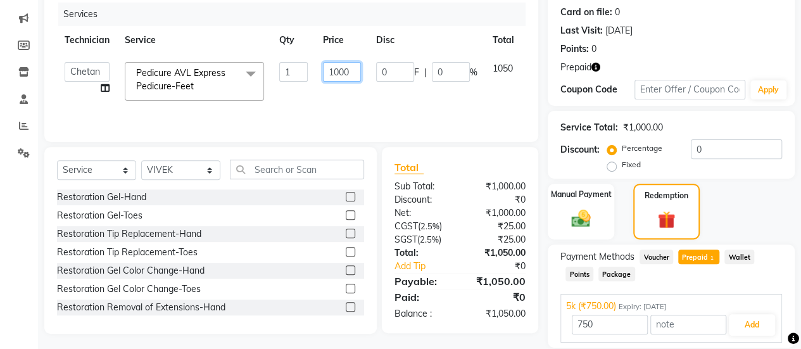
click at [354, 72] on input "1000" at bounding box center [342, 72] width 38 height 20
type input "1200"
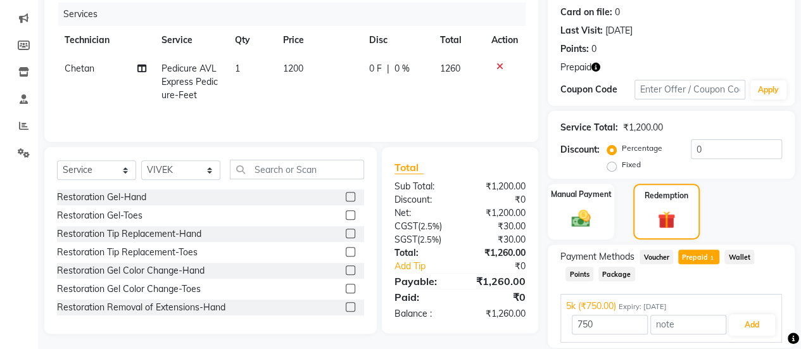
click at [365, 91] on tr "Chetan Pedicure AVL Express Pedicure-Feet 1 1200 0 F | 0 % 1260" at bounding box center [291, 81] width 468 height 55
click at [334, 71] on td "1200" at bounding box center [318, 81] width 86 height 55
select select "40522"
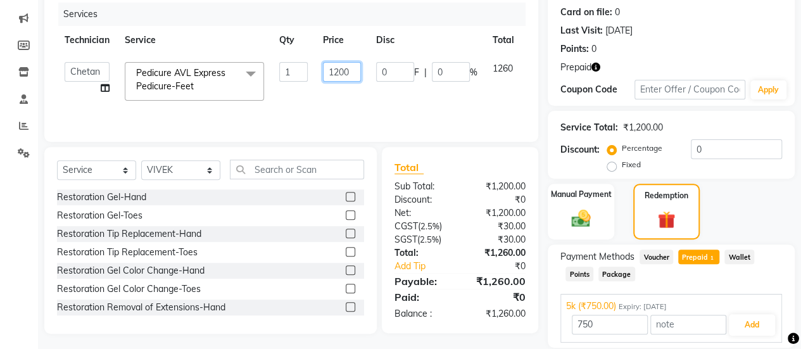
click at [353, 72] on input "1200" at bounding box center [342, 72] width 38 height 20
type input "1247"
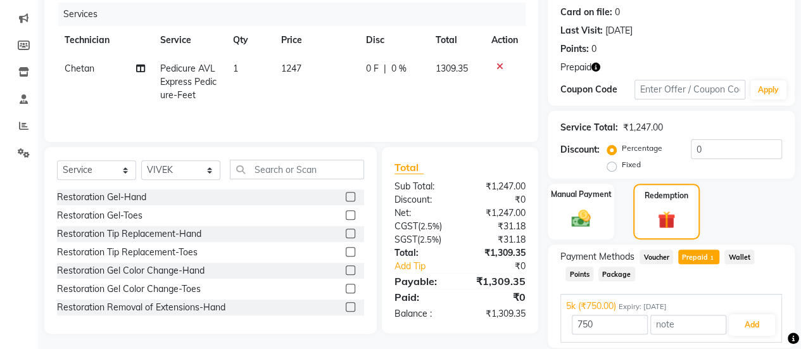
click at [367, 94] on tr "Chetan Pedicure AVL Express Pedicure-Feet 1 1247 0 F | 0 % 1309.35" at bounding box center [291, 81] width 468 height 55
click at [340, 77] on td "1247" at bounding box center [315, 81] width 85 height 55
select select "40522"
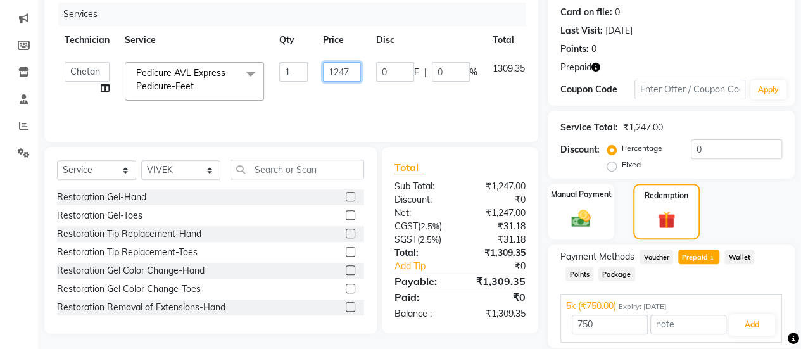
click at [349, 74] on input "1247" at bounding box center [342, 72] width 38 height 20
type input "1239"
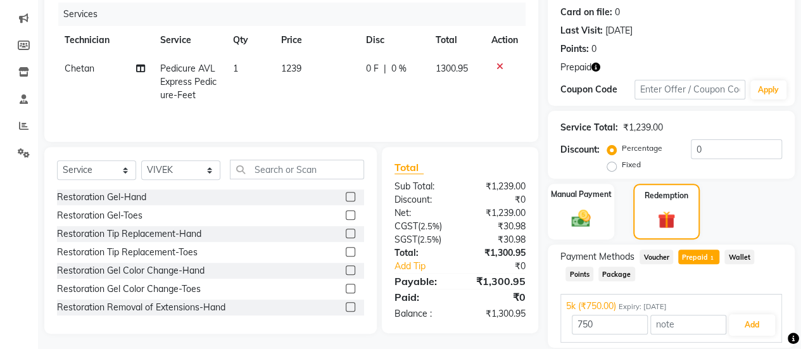
click at [365, 100] on tr "Chetan Pedicure AVL Express Pedicure-Feet 1 1239 0 F | 0 % 1300.95" at bounding box center [291, 81] width 468 height 55
click at [333, 63] on td "1239" at bounding box center [315, 81] width 85 height 55
select select "40522"
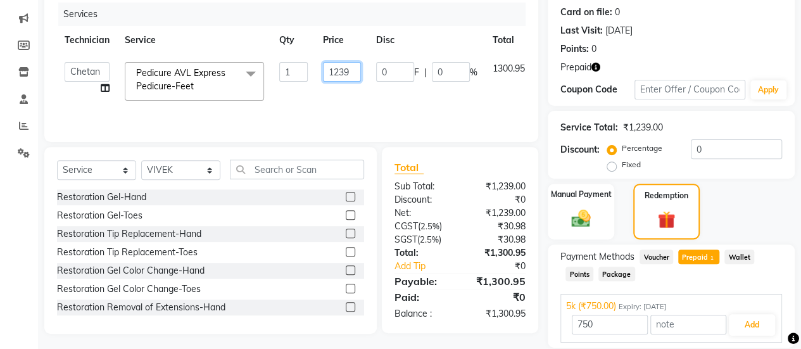
click at [353, 72] on input "1239" at bounding box center [342, 72] width 38 height 20
type input "1235"
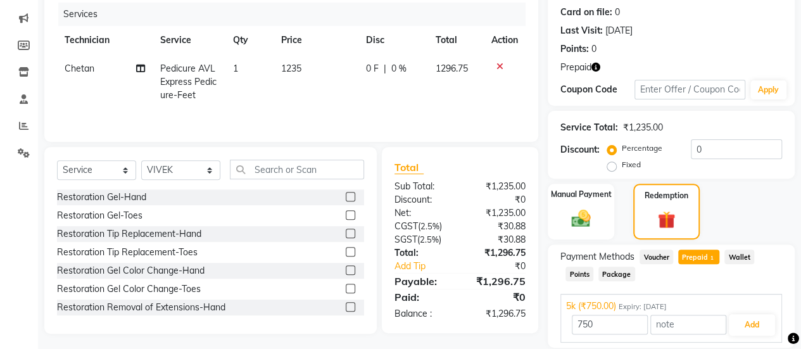
click at [363, 88] on tr "Chetan Pedicure AVL Express Pedicure-Feet 1 1235 0 F | 0 % 1296.75" at bounding box center [291, 81] width 468 height 55
click at [332, 72] on td "1235" at bounding box center [315, 81] width 85 height 55
select select "40522"
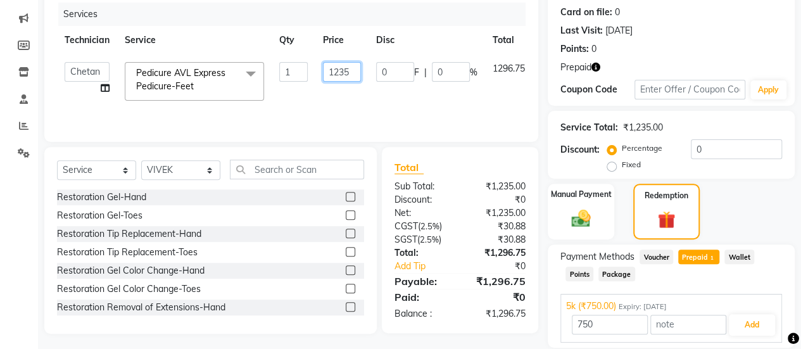
click at [358, 70] on input "1235" at bounding box center [342, 72] width 38 height 20
type input "1237"
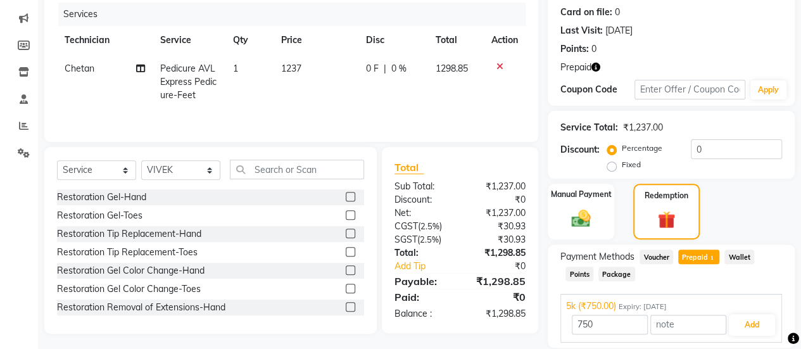
click at [374, 87] on td "0 F | 0 %" at bounding box center [393, 81] width 70 height 55
select select "40522"
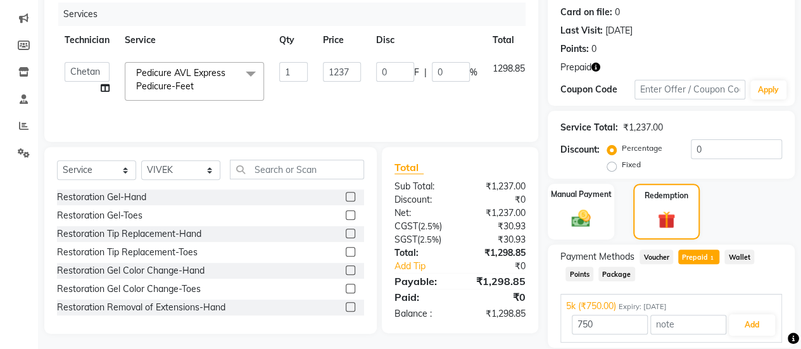
scroll to position [197, 0]
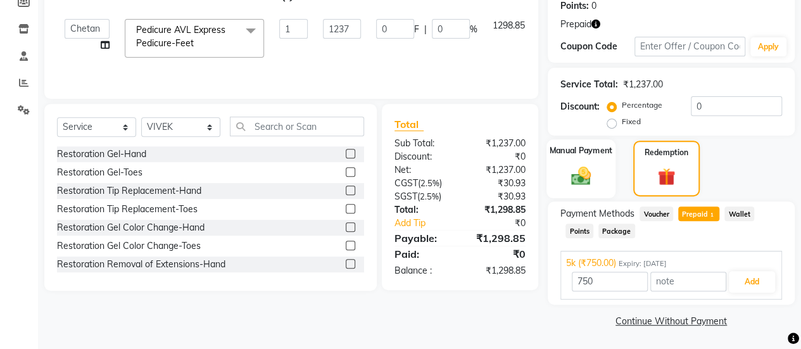
click at [568, 168] on img at bounding box center [581, 175] width 32 height 23
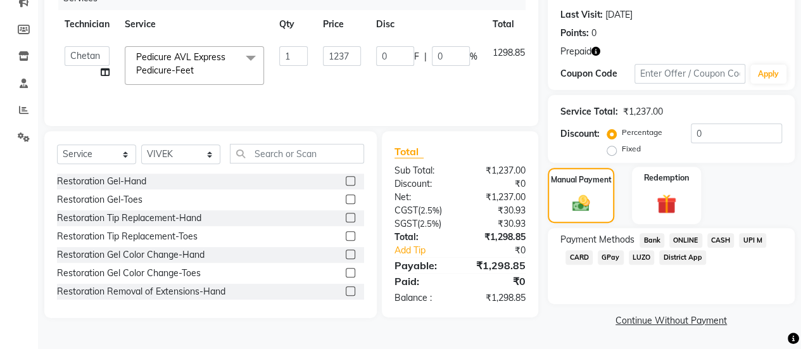
scroll to position [170, 0]
click at [683, 240] on span "ONLINE" at bounding box center [685, 241] width 33 height 15
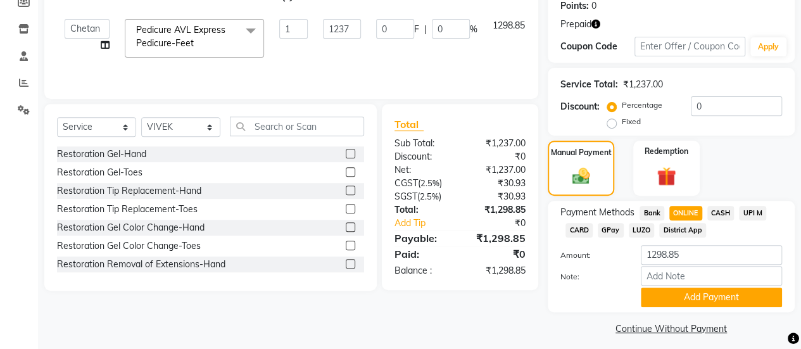
scroll to position [205, 0]
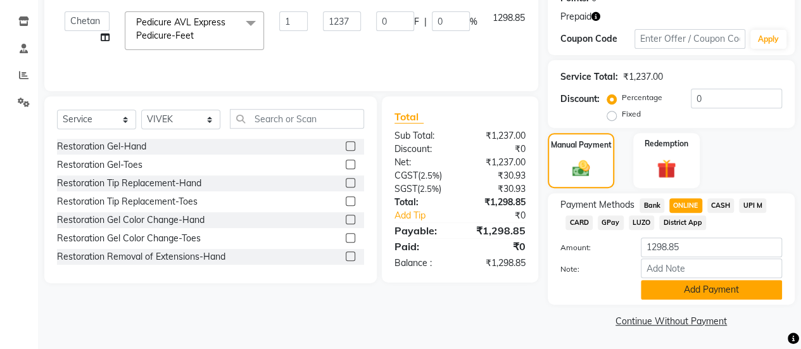
click at [684, 285] on button "Add Payment" at bounding box center [711, 290] width 141 height 20
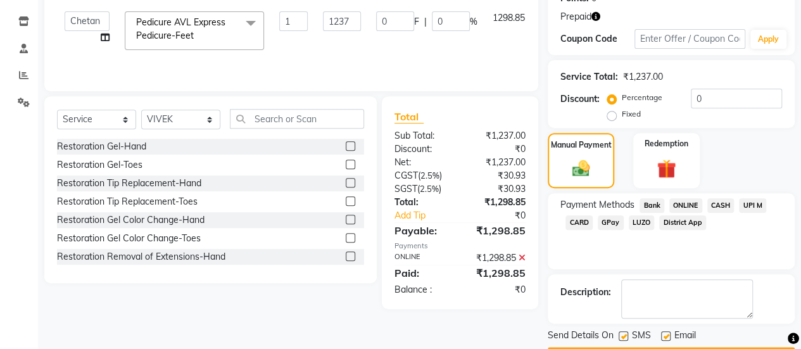
scroll to position [241, 0]
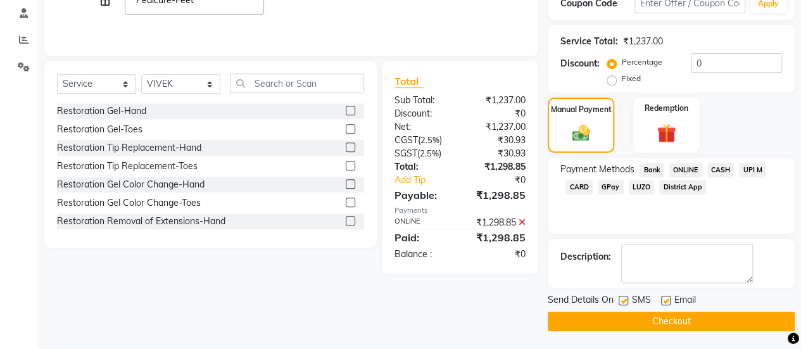
click at [677, 320] on button "Checkout" at bounding box center [671, 321] width 247 height 20
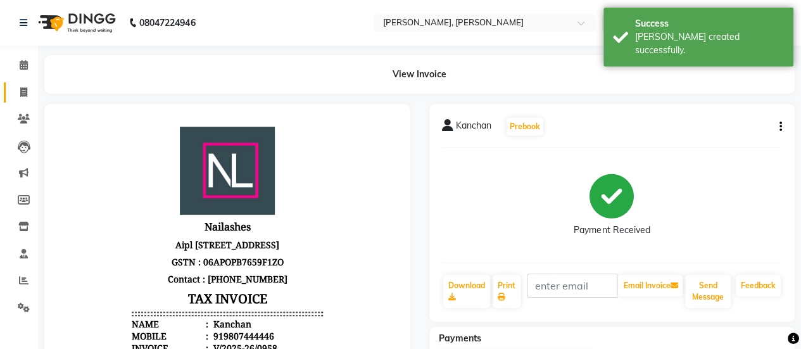
click at [27, 84] on link "Invoice" at bounding box center [19, 92] width 30 height 21
select select "5749"
select select "service"
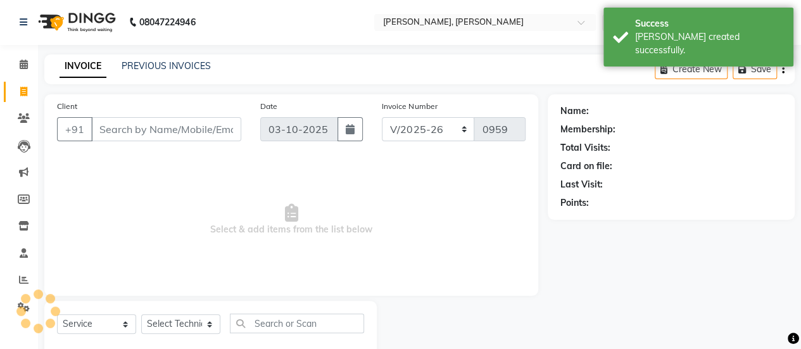
scroll to position [31, 0]
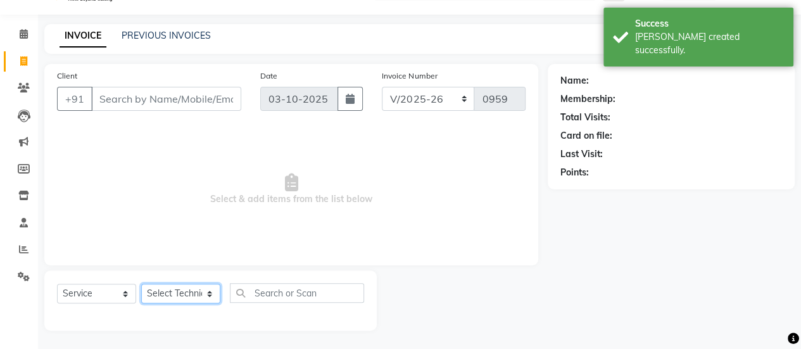
click at [176, 294] on select "Select Technician [PERSON_NAME] Chetan Manager [PERSON_NAME] Owner [PERSON_NAME…" at bounding box center [180, 294] width 79 height 20
click at [23, 85] on icon at bounding box center [24, 87] width 12 height 9
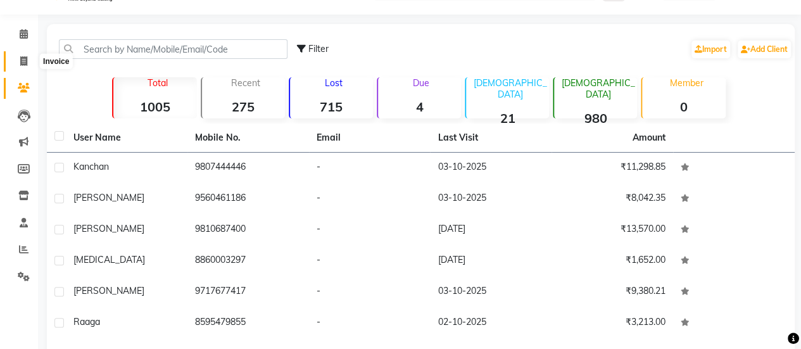
click at [19, 63] on span at bounding box center [24, 61] width 22 height 15
select select "service"
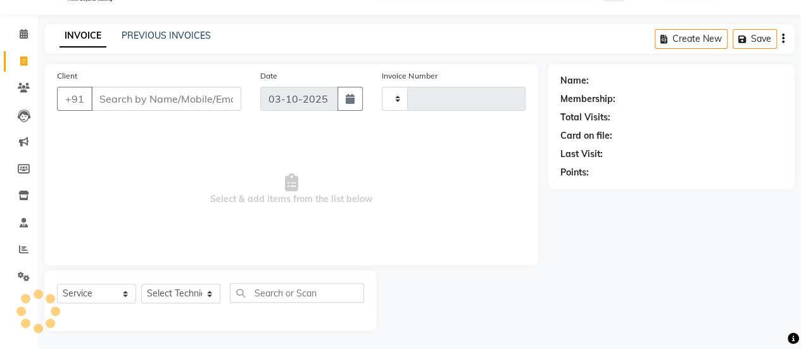
type input "0959"
select select "5749"
click at [149, 94] on input "Client" at bounding box center [166, 99] width 150 height 24
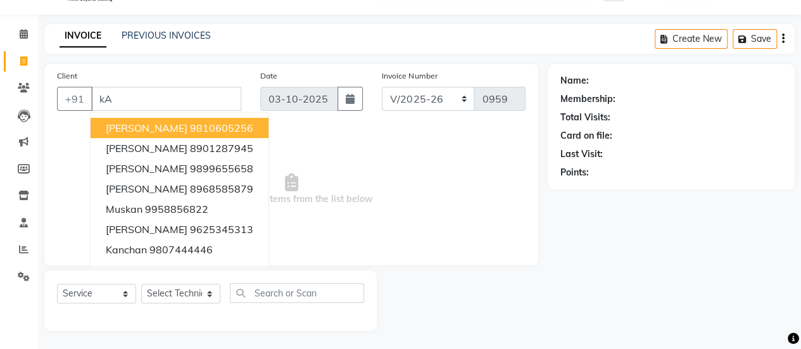
type input "k"
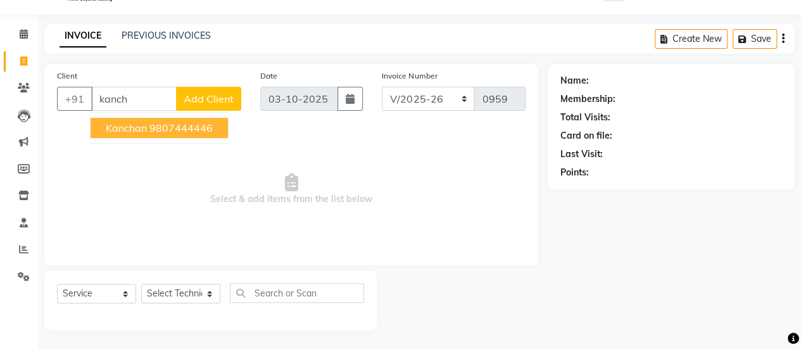
click at [169, 123] on ngb-highlight "9807444446" at bounding box center [180, 128] width 63 height 13
type input "9807444446"
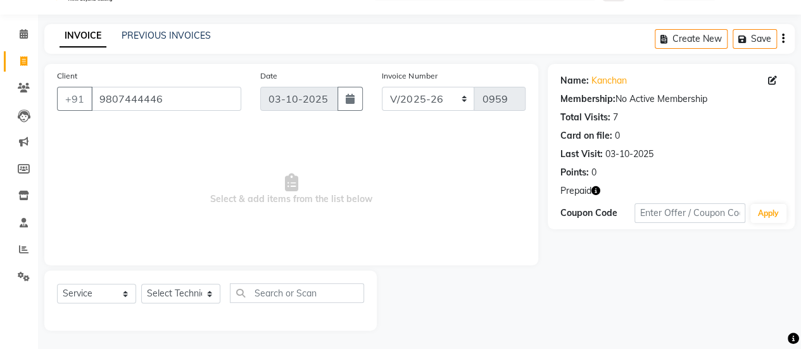
click at [146, 309] on div "Select Service Product Membership Package Voucher Prepaid Gift Card Select Tech…" at bounding box center [210, 298] width 307 height 30
click at [87, 293] on select "Select Service Product Membership Package Voucher Prepaid Gift Card" at bounding box center [96, 294] width 79 height 20
select select "P"
click at [57, 284] on select "Select Service Product Membership Package Voucher Prepaid Gift Card" at bounding box center [96, 294] width 79 height 20
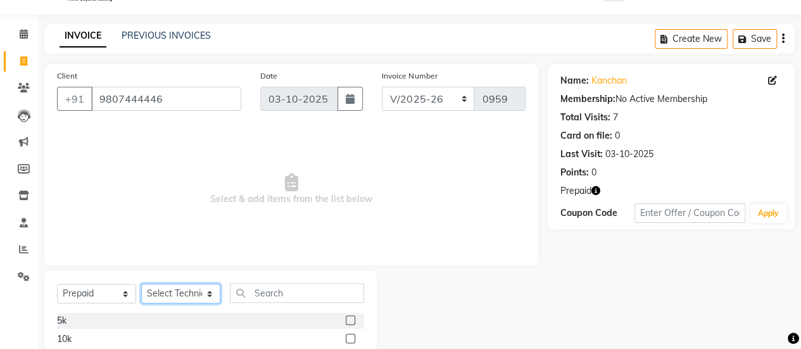
click at [176, 291] on select "Select Technician [PERSON_NAME] Chetan Manager [PERSON_NAME] Owner [PERSON_NAME…" at bounding box center [180, 294] width 79 height 20
select select "50117"
click at [141, 284] on select "Select Technician [PERSON_NAME] Chetan Manager [PERSON_NAME] Owner [PERSON_NAME…" at bounding box center [180, 294] width 79 height 20
click at [353, 316] on label at bounding box center [350, 319] width 9 height 9
click at [353, 316] on input "checkbox" at bounding box center [350, 320] width 8 height 8
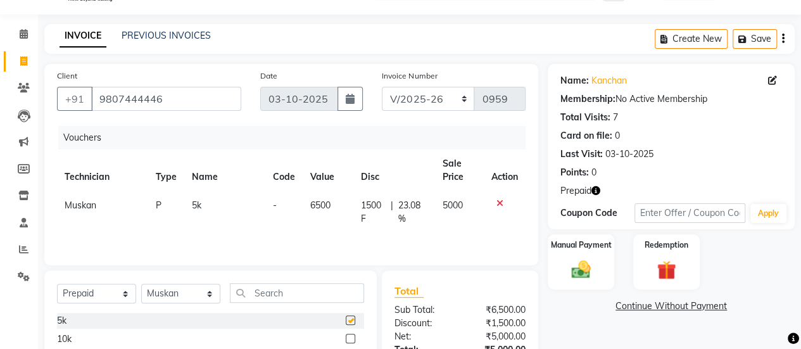
checkbox input "false"
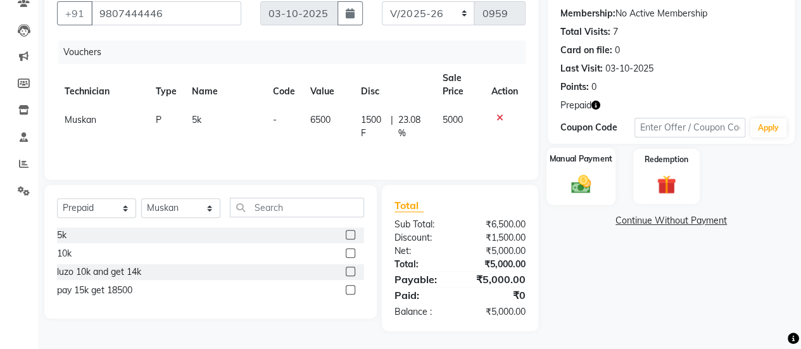
click at [589, 166] on div "Manual Payment" at bounding box center [580, 176] width 69 height 58
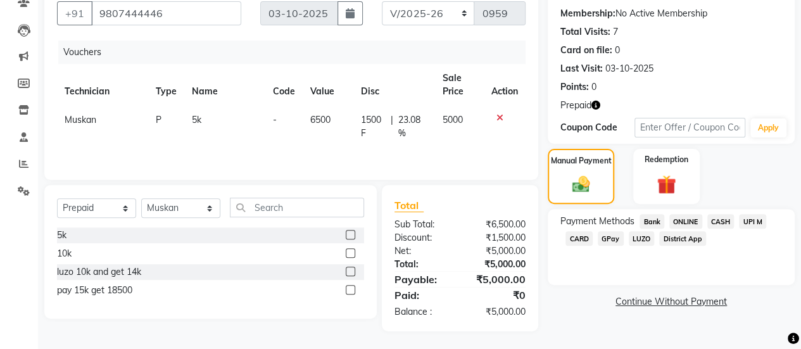
click at [685, 215] on span "ONLINE" at bounding box center [685, 221] width 33 height 15
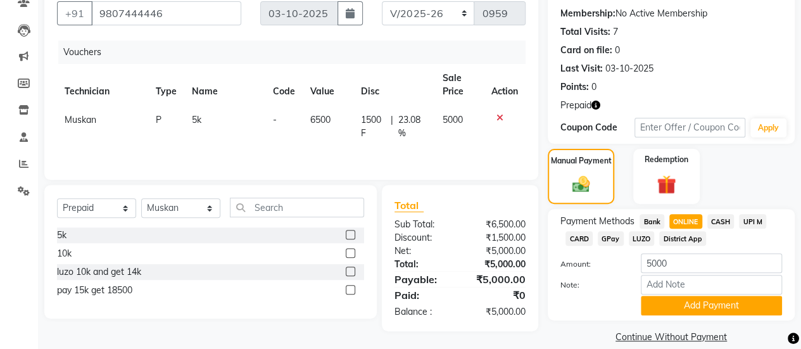
scroll to position [132, 0]
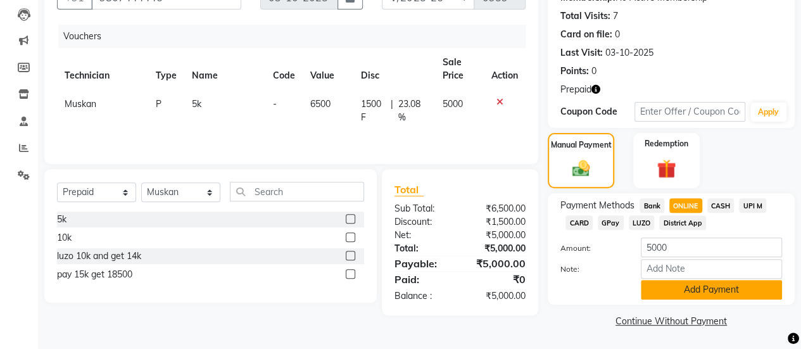
click at [694, 285] on button "Add Payment" at bounding box center [711, 290] width 141 height 20
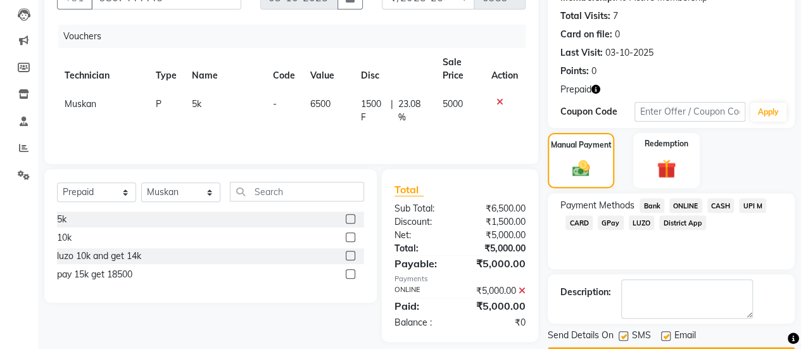
scroll to position [167, 0]
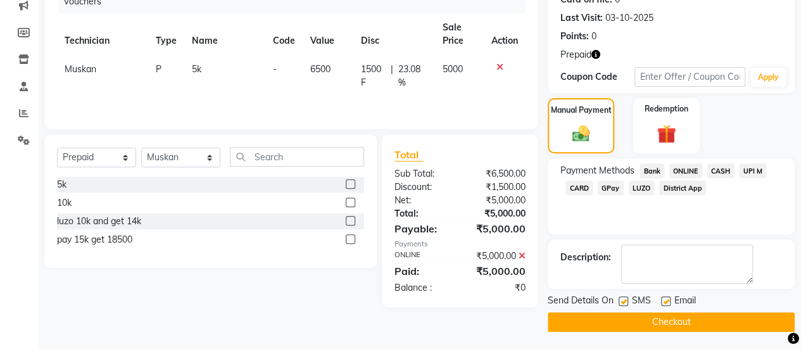
click at [676, 318] on button "Checkout" at bounding box center [671, 322] width 247 height 20
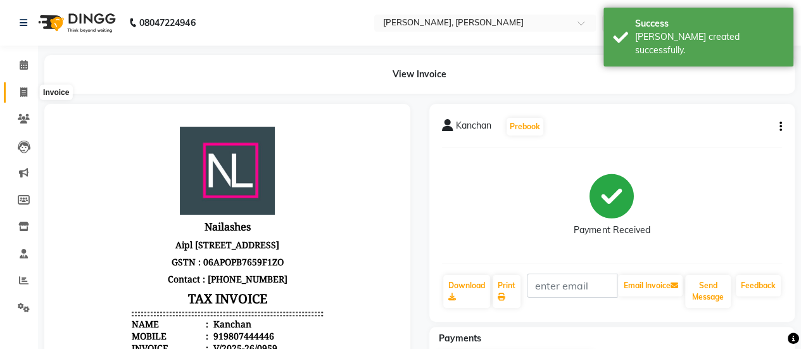
click at [25, 87] on span at bounding box center [24, 92] width 22 height 15
select select "service"
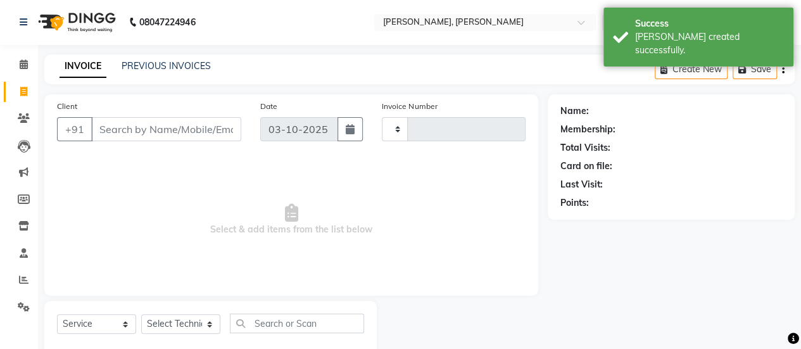
type input "0960"
select select "5749"
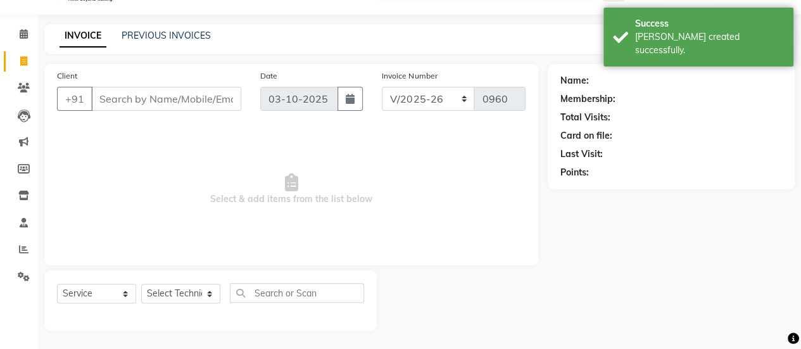
click at [151, 98] on input "Client" at bounding box center [166, 99] width 150 height 24
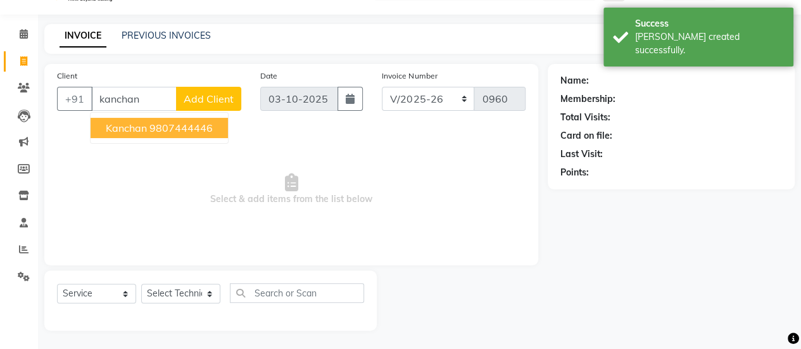
click at [152, 127] on ngb-highlight "9807444446" at bounding box center [180, 128] width 63 height 13
type input "9807444446"
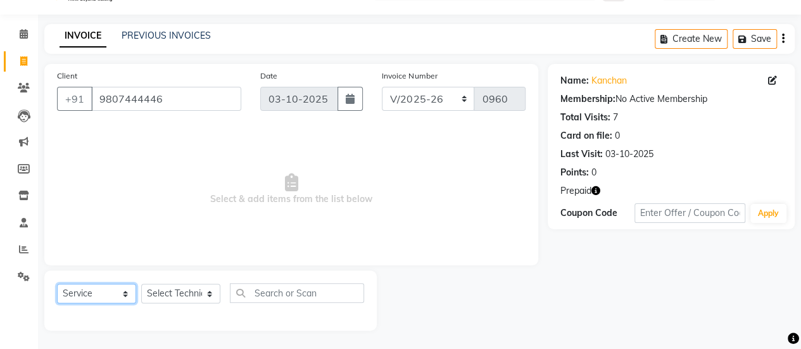
click at [111, 286] on select "Select Service Product Membership Package Voucher Prepaid Gift Card" at bounding box center [96, 294] width 79 height 20
click at [57, 284] on select "Select Service Product Membership Package Voucher Prepaid Gift Card" at bounding box center [96, 294] width 79 height 20
click at [105, 287] on select "Select Service Product Membership Package Voucher Prepaid Gift Card" at bounding box center [96, 294] width 79 height 20
select select "service"
click at [57, 284] on select "Select Service Product Membership Package Voucher Prepaid Gift Card" at bounding box center [96, 294] width 79 height 20
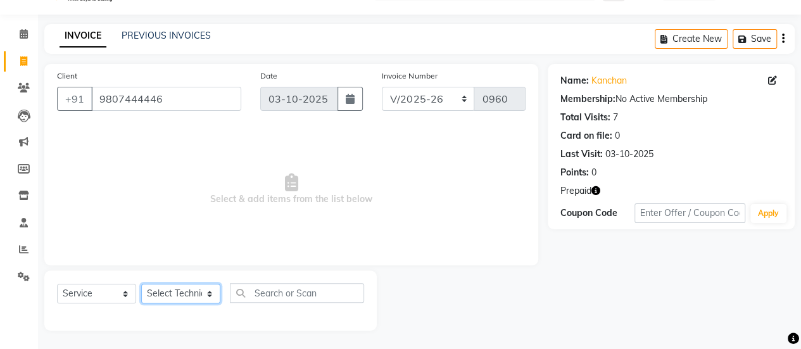
click at [177, 294] on select "Select Technician [PERSON_NAME] Chetan Manager [PERSON_NAME] Owner [PERSON_NAME…" at bounding box center [180, 294] width 79 height 20
click at [141, 284] on select "Select Technician [PERSON_NAME] Chetan Manager [PERSON_NAME] Owner [PERSON_NAME…" at bounding box center [180, 294] width 79 height 20
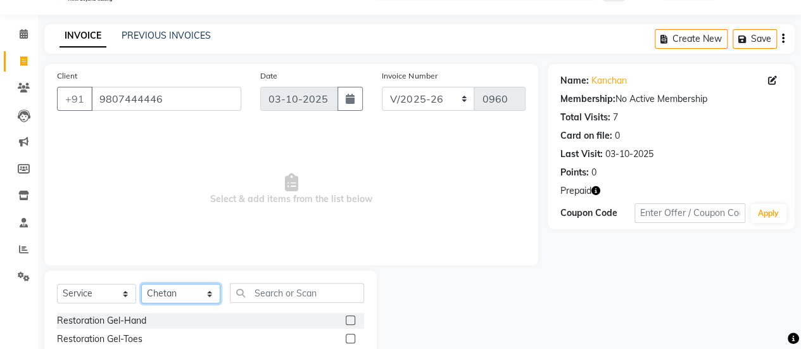
click at [194, 292] on select "Select Technician [PERSON_NAME] Chetan Manager [PERSON_NAME] Owner [PERSON_NAME…" at bounding box center [180, 294] width 79 height 20
select select "50117"
click at [141, 284] on select "Select Technician [PERSON_NAME] Chetan Manager [PERSON_NAME] Owner [PERSON_NAME…" at bounding box center [180, 294] width 79 height 20
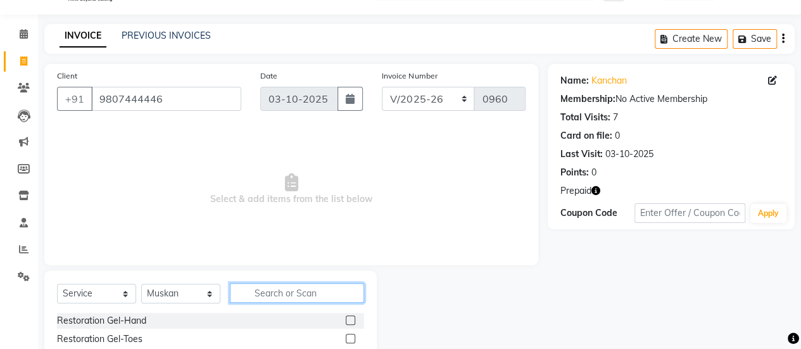
click at [284, 287] on input "text" at bounding box center [297, 293] width 134 height 20
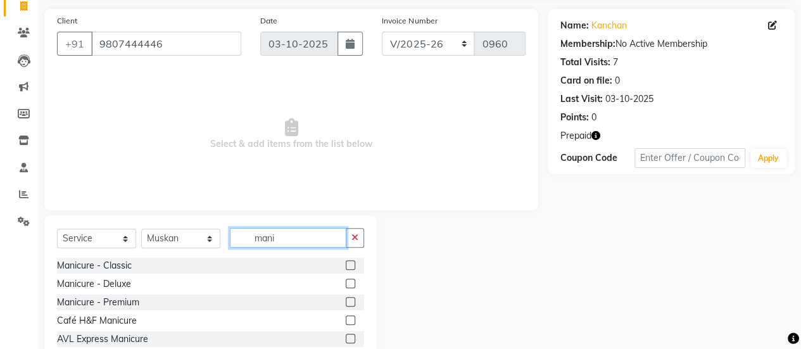
scroll to position [87, 0]
type input "mani"
click at [346, 337] on label at bounding box center [350, 337] width 9 height 9
click at [346, 337] on input "checkbox" at bounding box center [350, 338] width 8 height 8
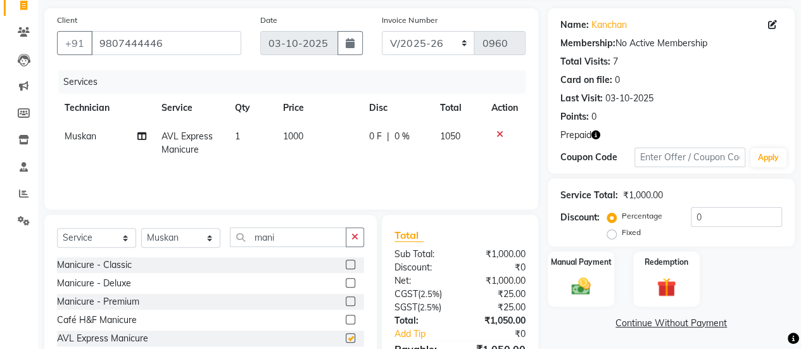
checkbox input "false"
click at [287, 137] on span "1000" at bounding box center [293, 135] width 20 height 11
select select "50117"
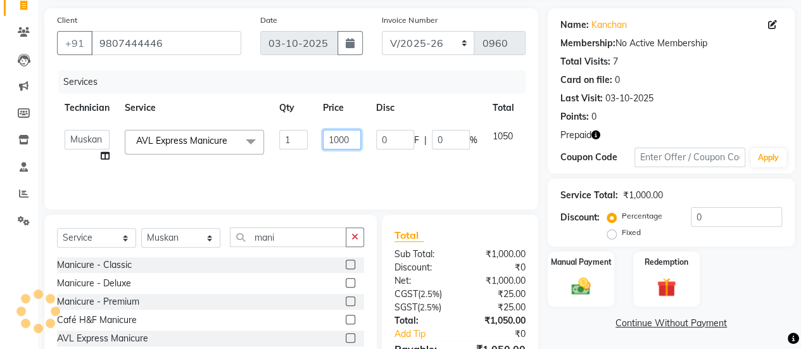
click at [350, 140] on input "1000" at bounding box center [342, 140] width 38 height 20
type input "1"
type input "672"
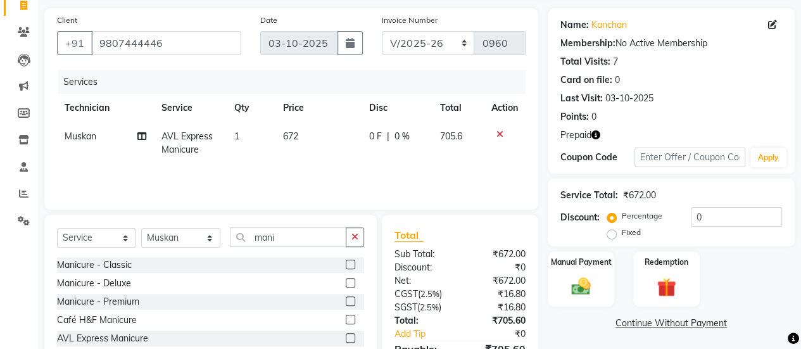
click at [359, 160] on td "672" at bounding box center [318, 143] width 86 height 42
select select "50117"
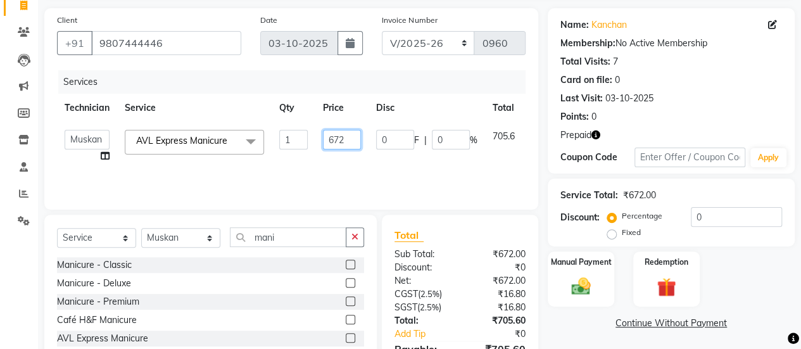
click at [347, 140] on input "672" at bounding box center [342, 140] width 38 height 20
type input "675"
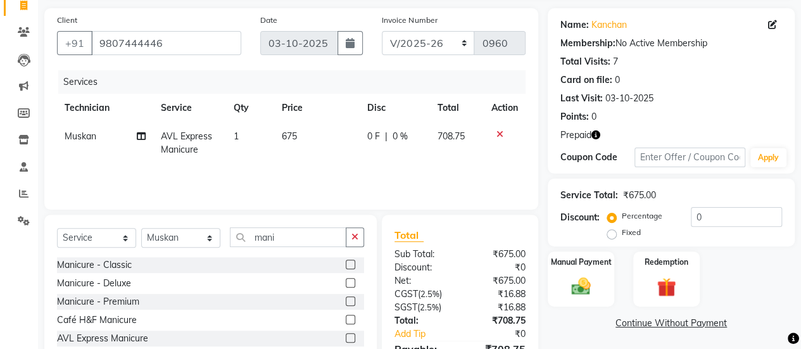
click at [358, 182] on div "Services Technician Service Qty Price Disc Total Action [PERSON_NAME] AVL Expre…" at bounding box center [291, 133] width 468 height 127
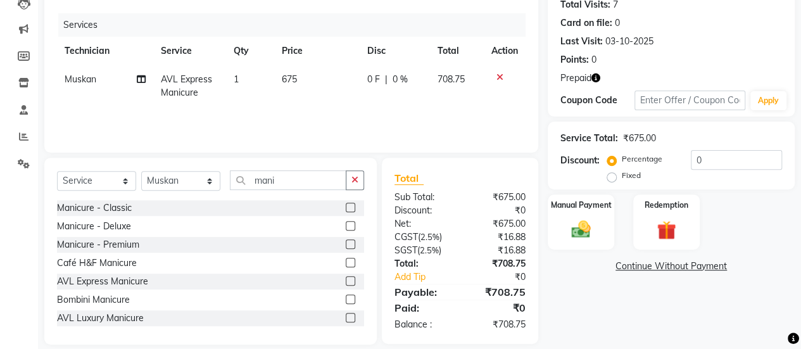
scroll to position [144, 0]
click at [194, 177] on select "Select Technician [PERSON_NAME] Chetan Manager [PERSON_NAME] Owner [PERSON_NAME…" at bounding box center [180, 180] width 79 height 20
select select "62295"
click at [141, 170] on select "Select Technician [PERSON_NAME] Chetan Manager [PERSON_NAME] Owner [PERSON_NAME…" at bounding box center [180, 180] width 79 height 20
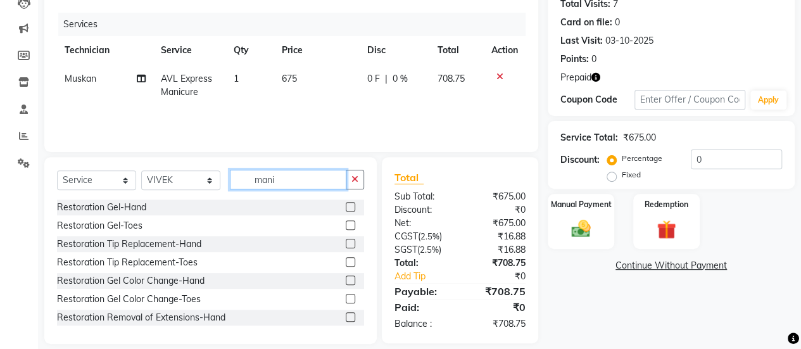
click at [291, 177] on input "mani" at bounding box center [288, 180] width 116 height 20
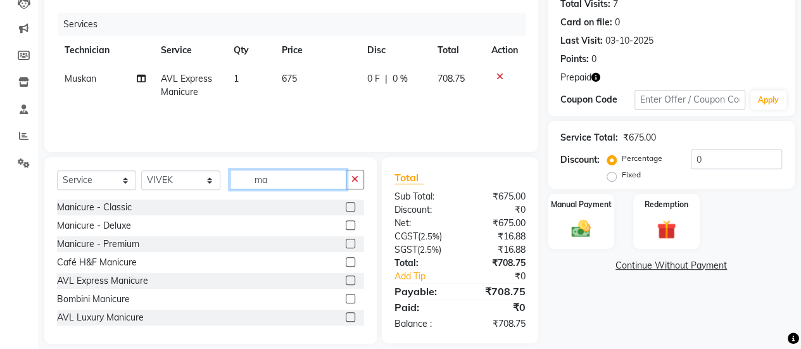
type input "m"
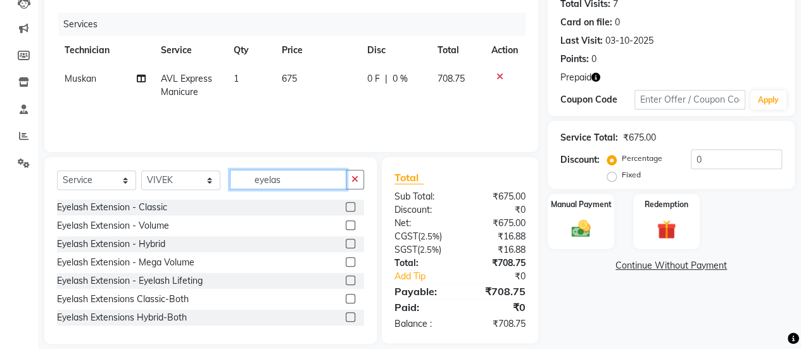
type input "eyelas"
click at [346, 207] on label at bounding box center [350, 206] width 9 height 9
click at [346, 207] on input "checkbox" at bounding box center [350, 207] width 8 height 8
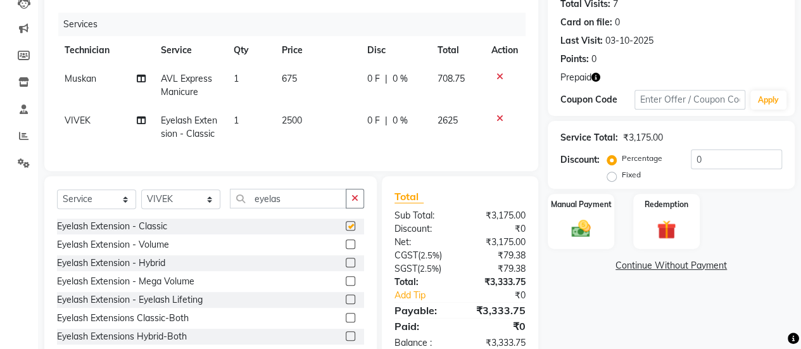
checkbox input "false"
click at [294, 120] on span "2500" at bounding box center [292, 120] width 20 height 11
select select "62295"
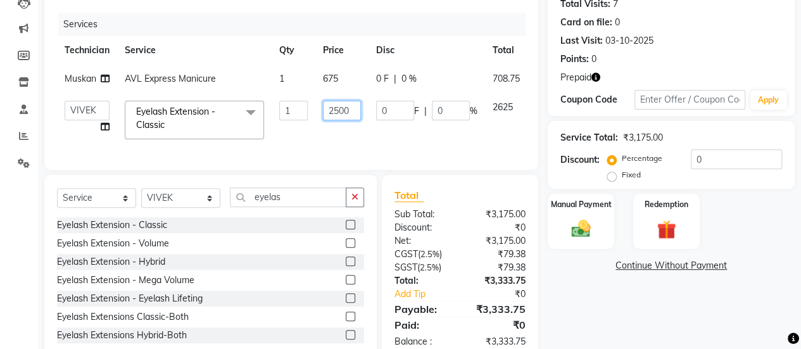
click at [357, 109] on input "2500" at bounding box center [342, 111] width 38 height 20
type input "2"
type input "1690"
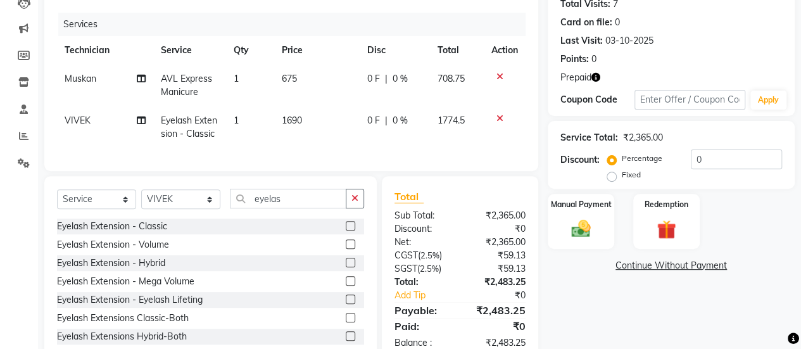
click at [375, 140] on td "0 F | 0 %" at bounding box center [395, 127] width 70 height 42
select select "62295"
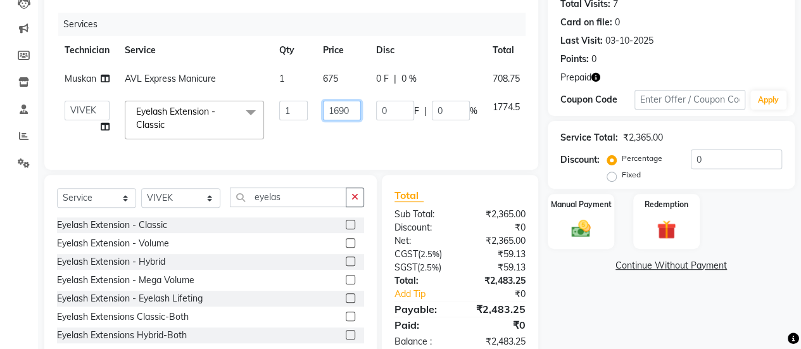
click at [347, 108] on input "1690" at bounding box center [342, 111] width 38 height 20
type input "1686"
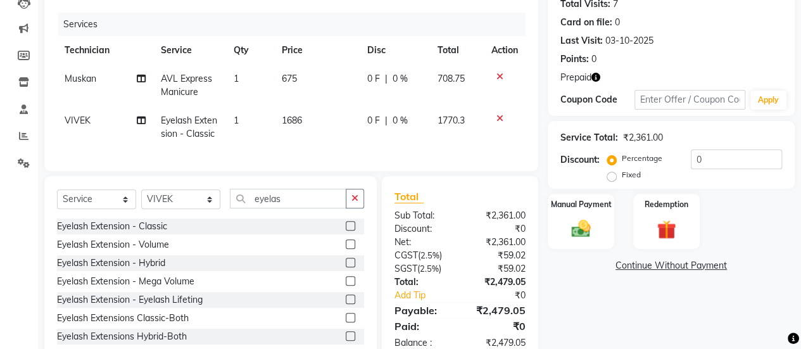
click at [375, 137] on td "0 F | 0 %" at bounding box center [395, 127] width 70 height 42
select select "62295"
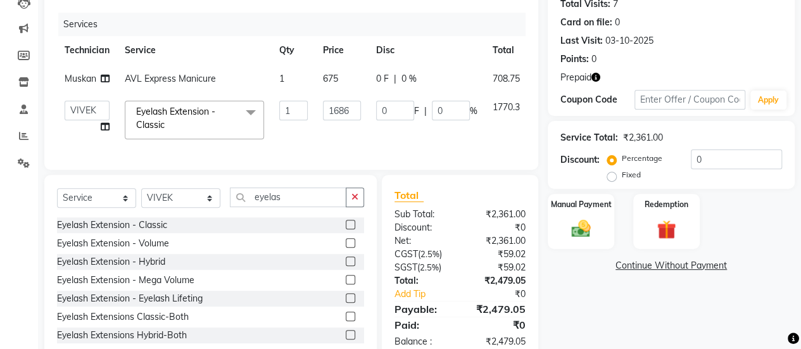
scroll to position [184, 0]
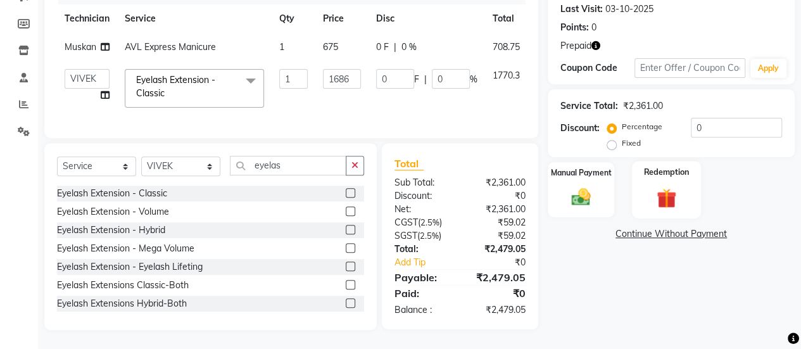
click at [657, 173] on div "Redemption" at bounding box center [666, 190] width 69 height 58
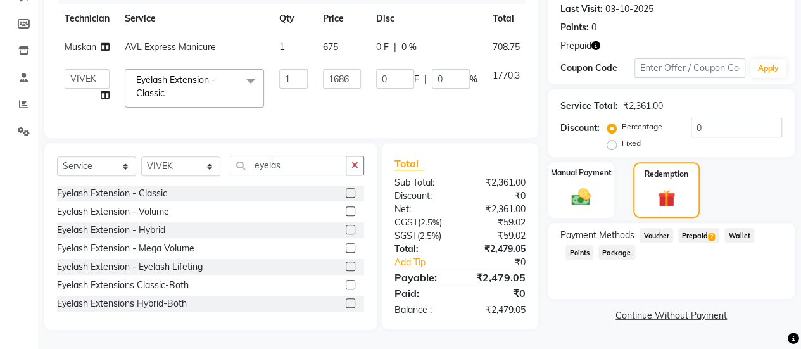
click at [710, 233] on span "2" at bounding box center [711, 237] width 7 height 8
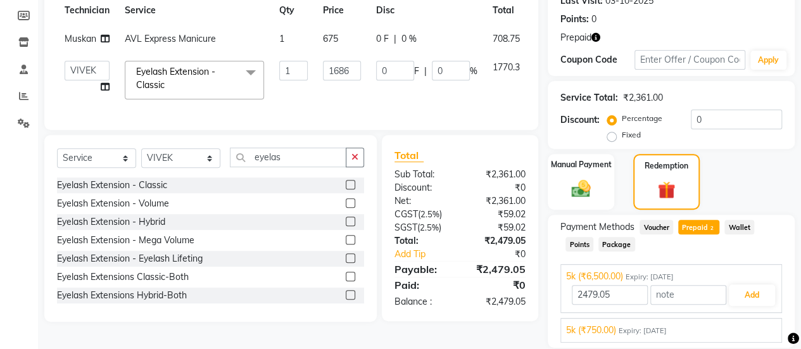
scroll to position [227, 0]
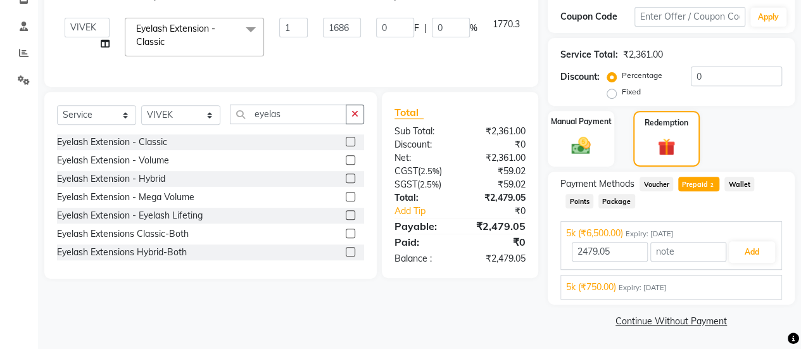
click at [696, 289] on div "5k (₹750.00) Expiry: [DATE]" at bounding box center [671, 286] width 210 height 13
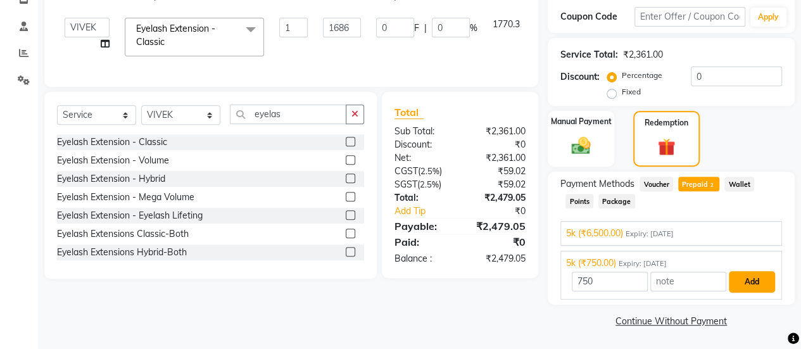
click at [746, 288] on button "Add" at bounding box center [752, 282] width 46 height 22
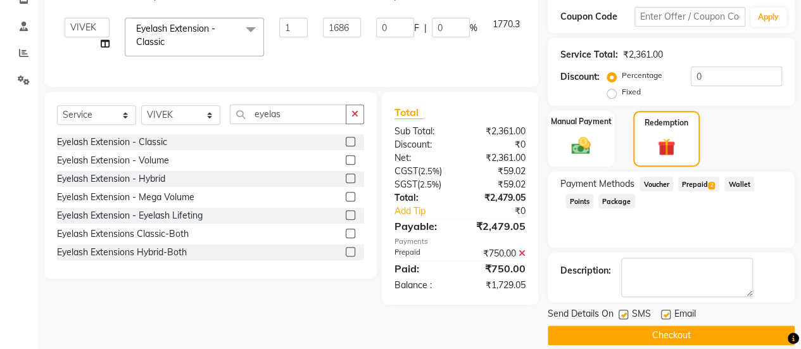
click at [687, 179] on span "Prepaid 2" at bounding box center [698, 184] width 41 height 15
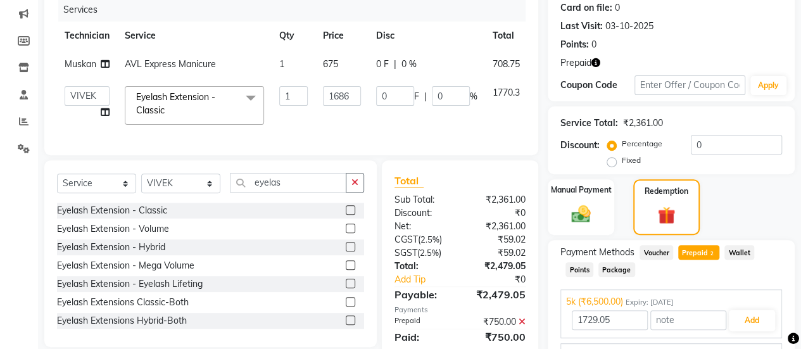
scroll to position [160, 0]
click at [180, 192] on select "Select Technician [PERSON_NAME] Chetan Manager [PERSON_NAME] Owner [PERSON_NAME…" at bounding box center [180, 183] width 79 height 20
select select "50117"
click at [141, 181] on select "Select Technician [PERSON_NAME] Chetan Manager [PERSON_NAME] Owner [PERSON_NAME…" at bounding box center [180, 183] width 79 height 20
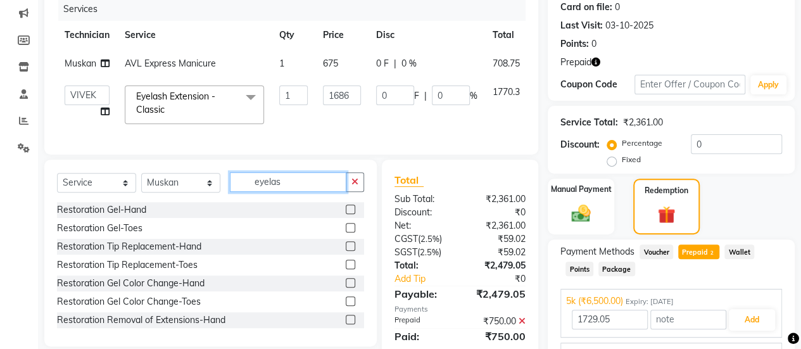
click at [300, 192] on input "eyelas" at bounding box center [288, 182] width 116 height 20
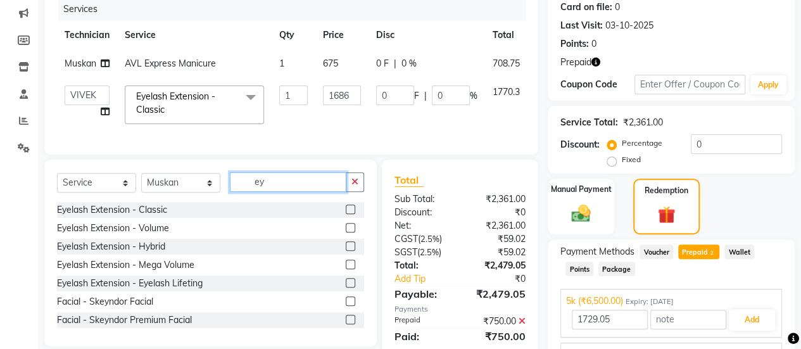
type input "e"
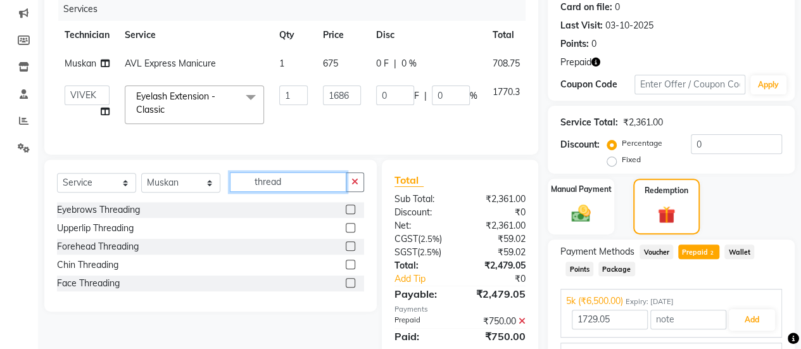
type input "thread"
click at [349, 287] on label at bounding box center [350, 282] width 9 height 9
click at [349, 287] on input "checkbox" at bounding box center [350, 283] width 8 height 8
checkbox input "true"
type input "6500"
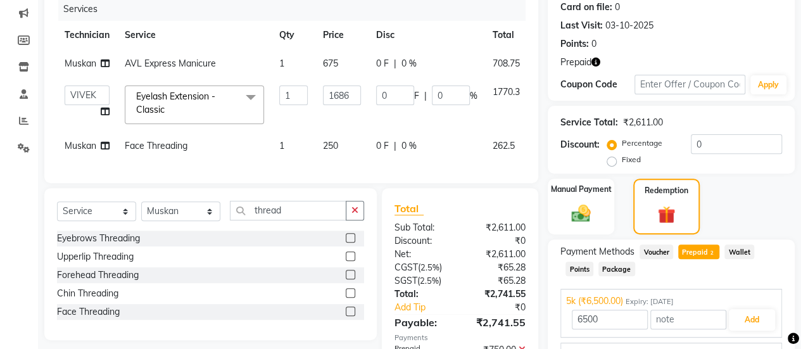
checkbox input "false"
click at [333, 146] on span "250" at bounding box center [330, 145] width 15 height 11
select select "50117"
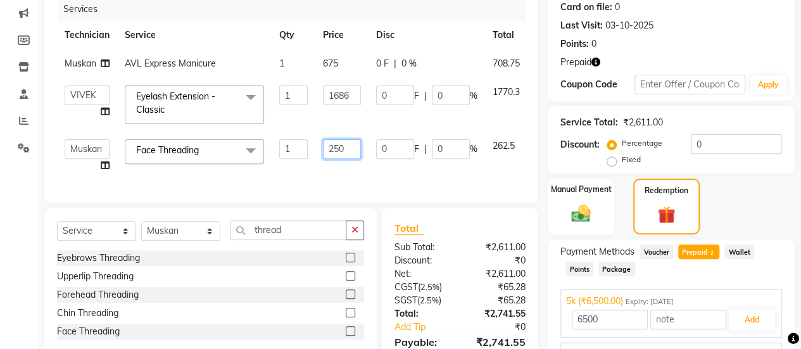
click at [356, 144] on input "250" at bounding box center [342, 149] width 38 height 20
type input "2"
type input "180"
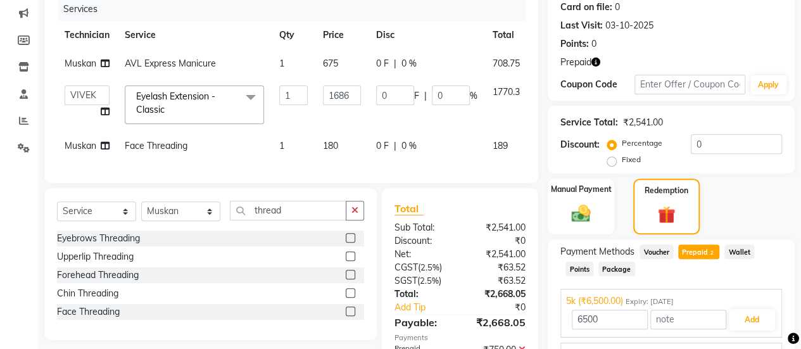
click at [387, 170] on div "Services Technician Service Qty Price Disc Total Action [PERSON_NAME] AVL Expre…" at bounding box center [291, 83] width 468 height 173
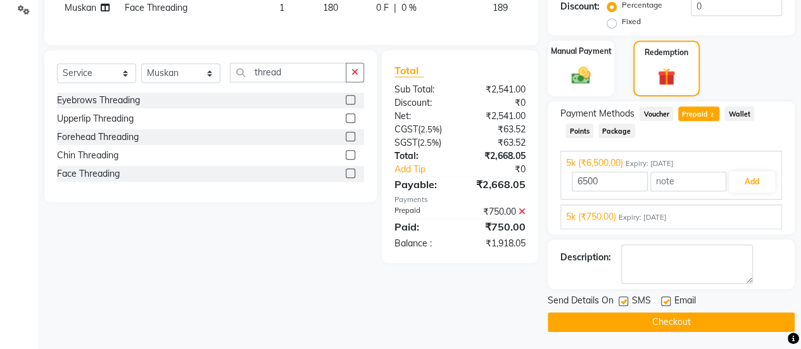
click at [651, 113] on span "Voucher" at bounding box center [656, 113] width 34 height 15
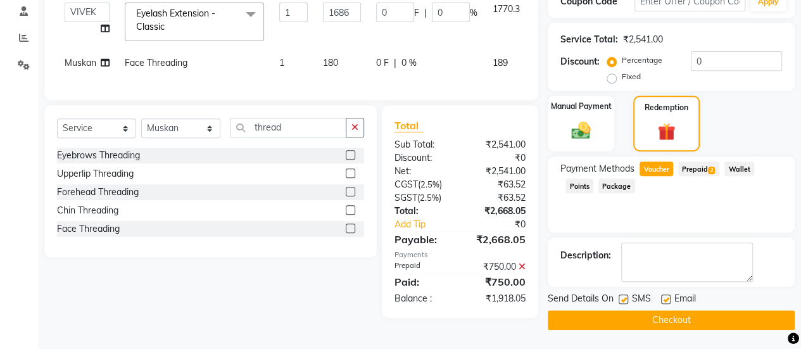
scroll to position [241, 0]
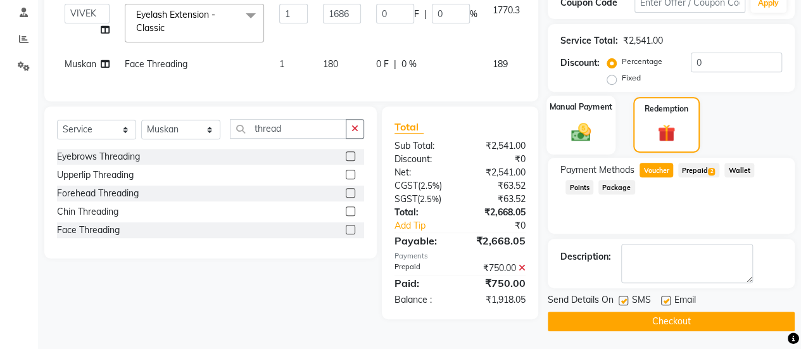
click at [586, 118] on div "Manual Payment" at bounding box center [580, 125] width 69 height 59
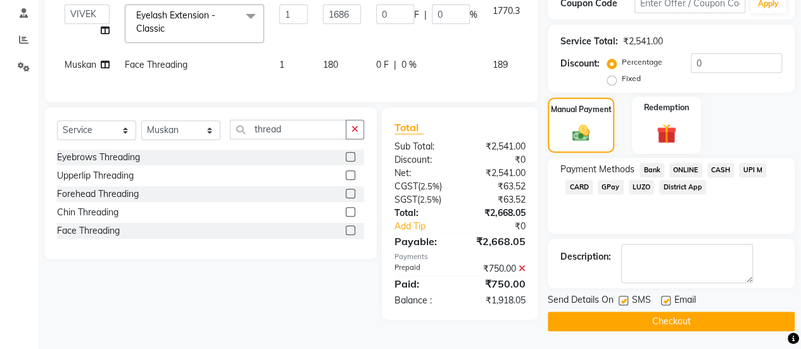
click at [686, 125] on div "Redemption" at bounding box center [666, 125] width 69 height 58
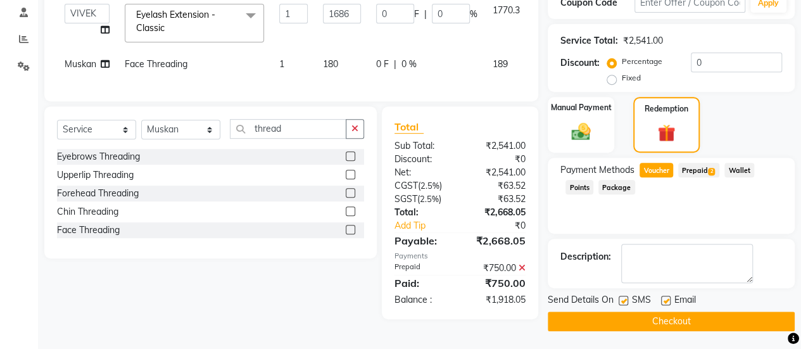
click at [709, 172] on span "2" at bounding box center [711, 172] width 7 height 8
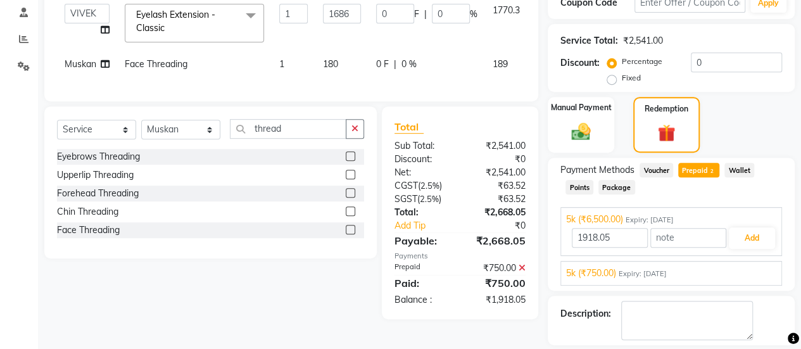
scroll to position [297, 0]
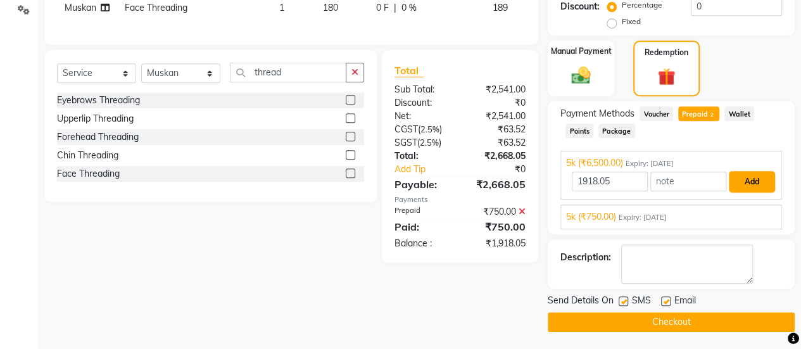
click at [742, 181] on button "Add" at bounding box center [752, 182] width 46 height 22
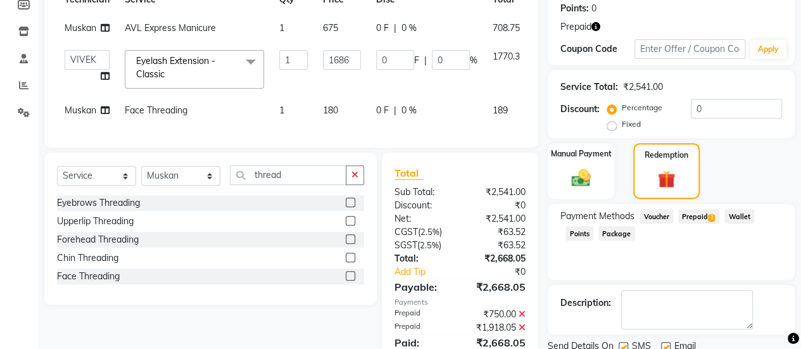
scroll to position [251, 0]
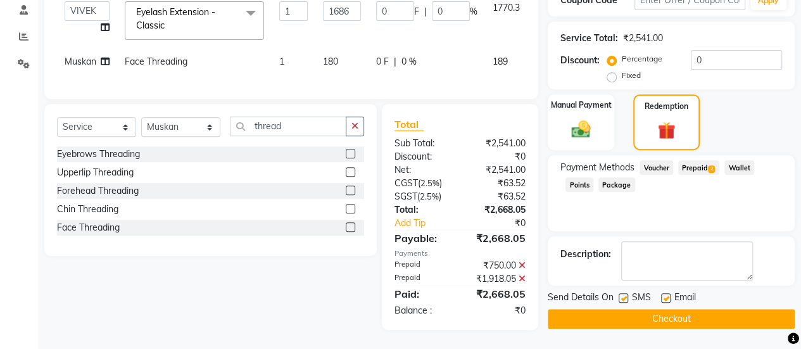
click at [673, 309] on button "Checkout" at bounding box center [671, 319] width 247 height 20
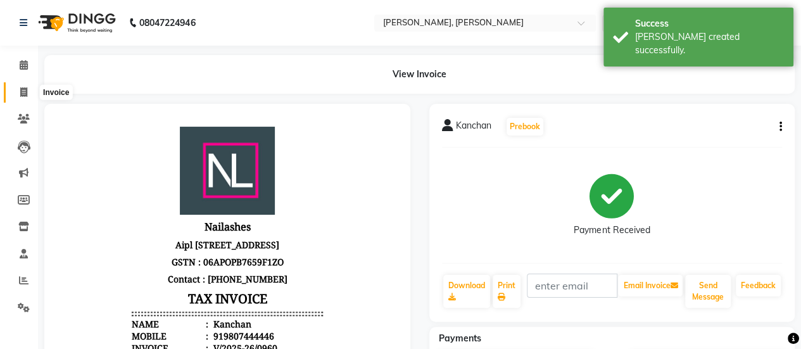
click at [24, 96] on icon at bounding box center [23, 91] width 7 height 9
select select "service"
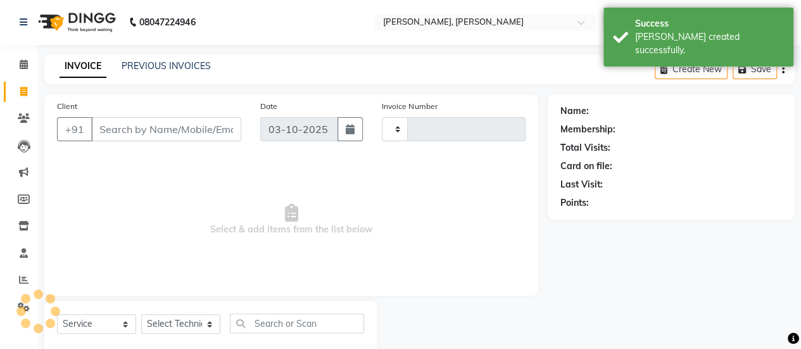
type input "0961"
select select "5749"
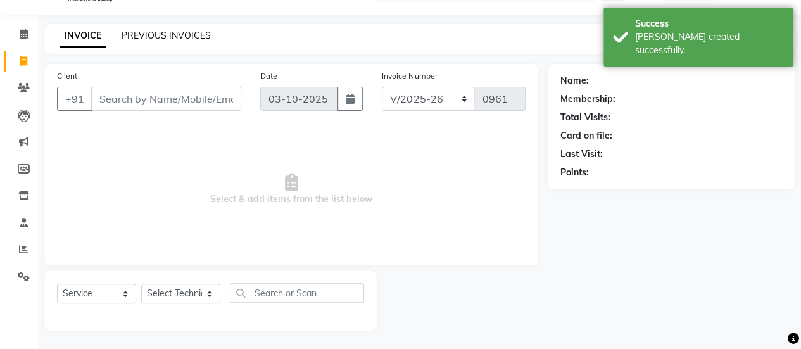
click at [156, 39] on link "PREVIOUS INVOICES" at bounding box center [166, 35] width 89 height 11
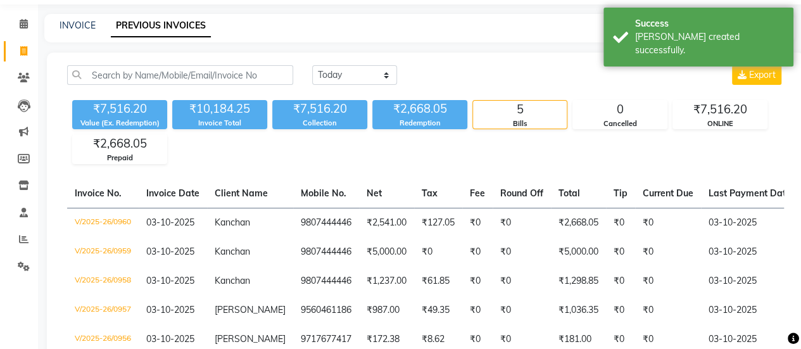
scroll to position [122, 0]
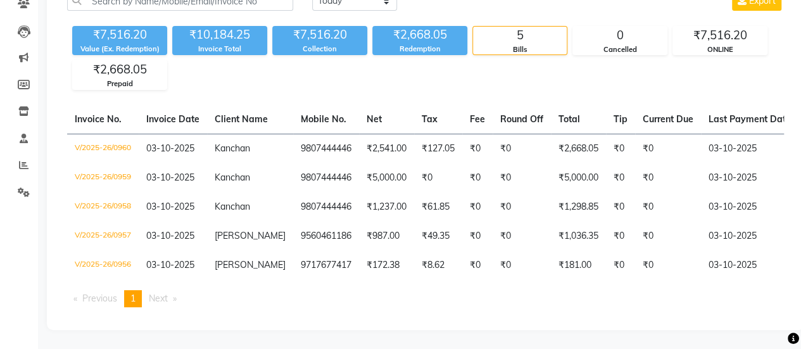
click at [632, 70] on div "₹7,516.20 Value (Ex. Redemption) ₹10,184.25 Invoice Total ₹7,516.20 Collection …" at bounding box center [425, 55] width 717 height 69
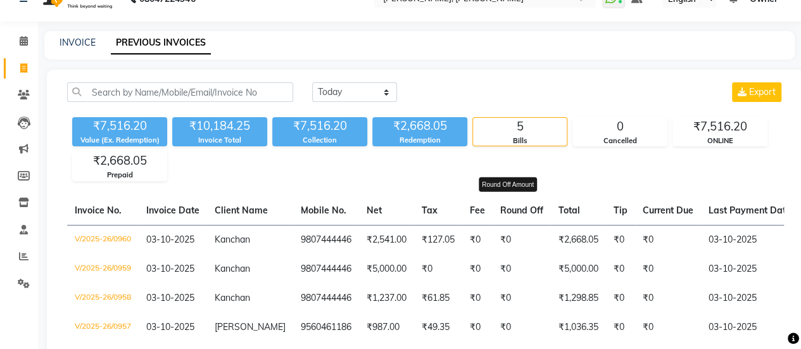
scroll to position [23, 0]
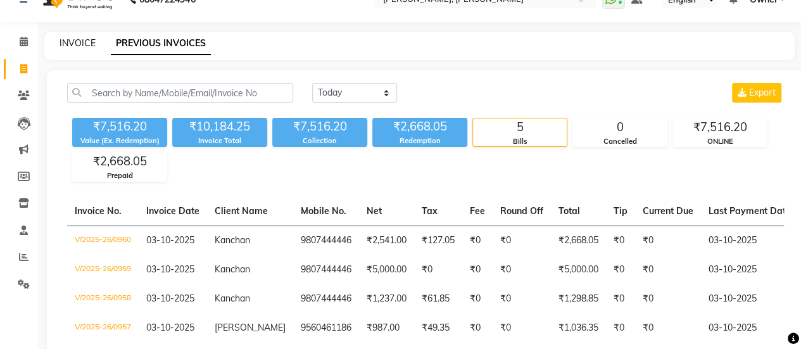
click at [78, 46] on link "INVOICE" at bounding box center [77, 42] width 36 height 11
select select "service"
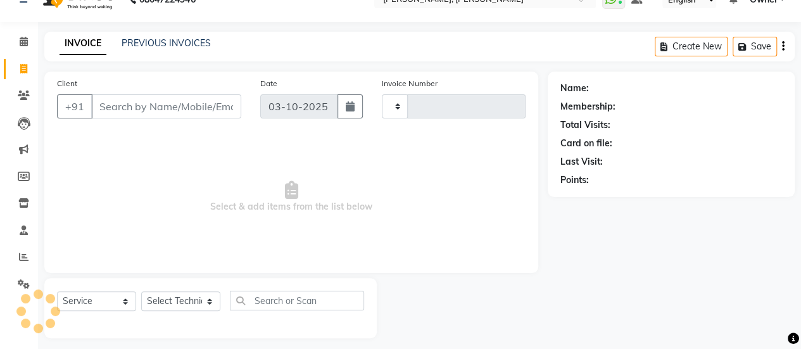
type input "0961"
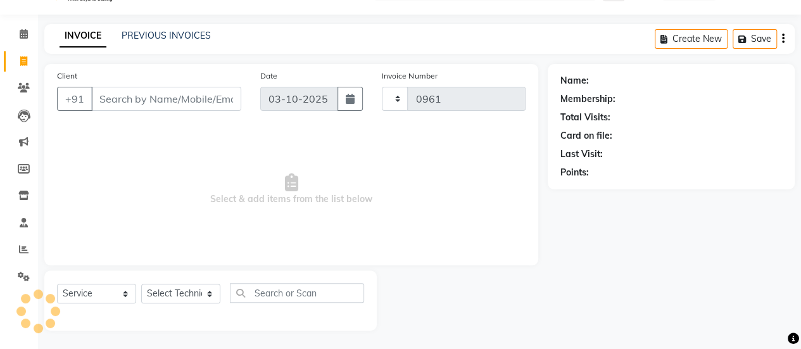
select select "5749"
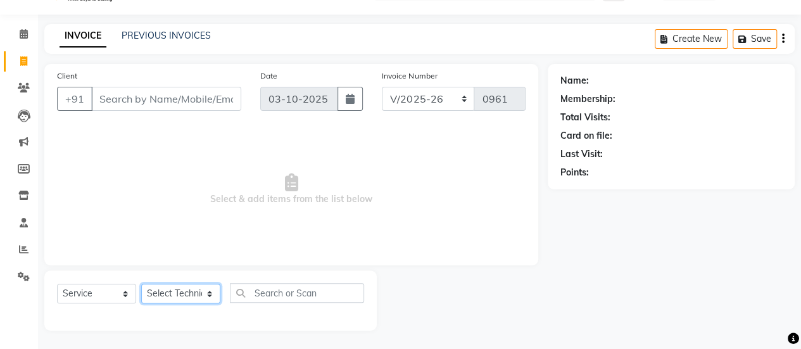
click at [162, 295] on select "Select Technician [PERSON_NAME] Chetan Manager [PERSON_NAME] Owner [PERSON_NAME…" at bounding box center [180, 294] width 79 height 20
select select "92701"
click at [141, 284] on select "Select Technician [PERSON_NAME] Chetan Manager [PERSON_NAME] Owner [PERSON_NAME…" at bounding box center [180, 294] width 79 height 20
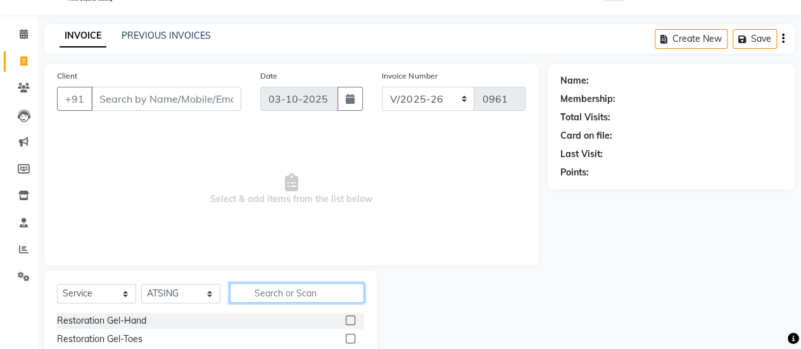
click at [284, 297] on input "text" at bounding box center [297, 293] width 134 height 20
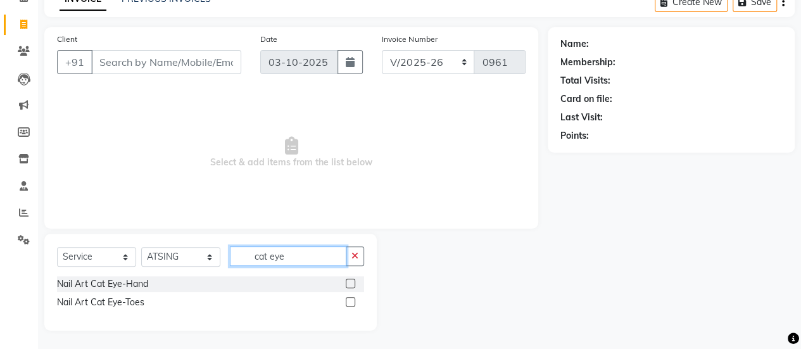
scroll to position [67, 0]
type input "cat eye"
click at [348, 284] on label at bounding box center [350, 283] width 9 height 9
click at [348, 284] on input "checkbox" at bounding box center [350, 284] width 8 height 8
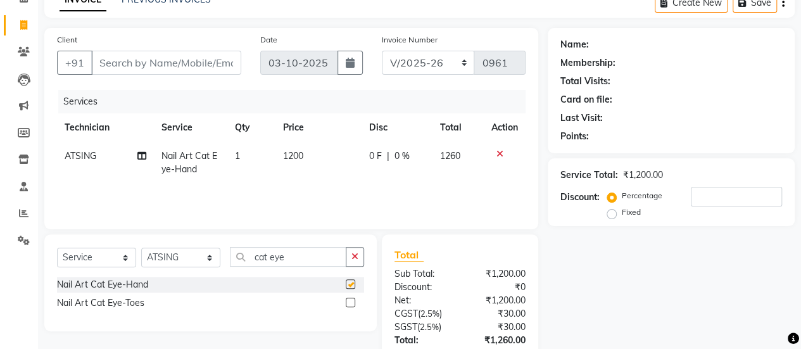
checkbox input "false"
click at [309, 160] on td "1200" at bounding box center [318, 163] width 86 height 42
select select "92701"
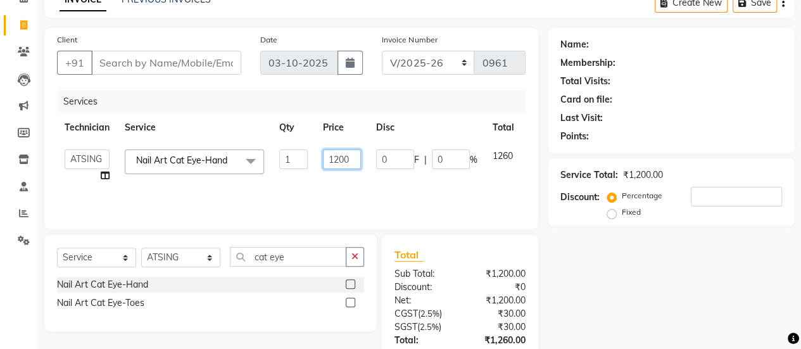
click at [348, 157] on input "1200" at bounding box center [342, 159] width 38 height 20
type input "1140"
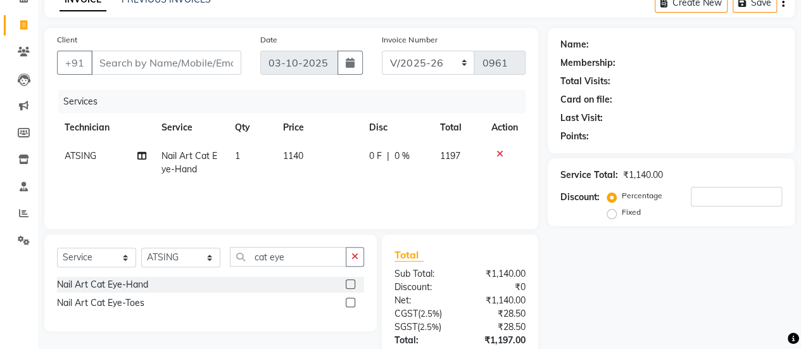
click at [360, 173] on td "1140" at bounding box center [318, 163] width 86 height 42
select select "92701"
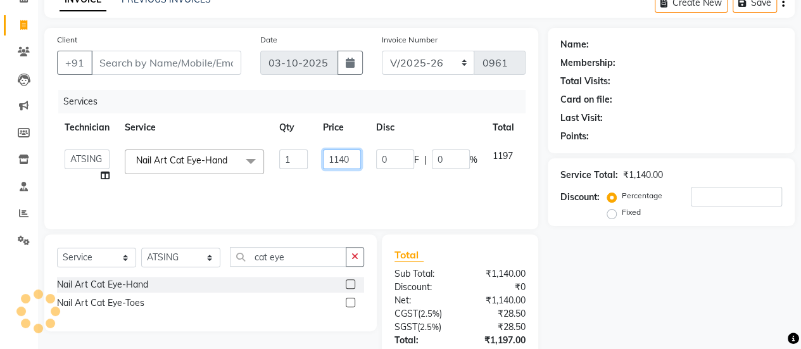
click at [349, 158] on input "1140" at bounding box center [342, 159] width 38 height 20
type input "1130"
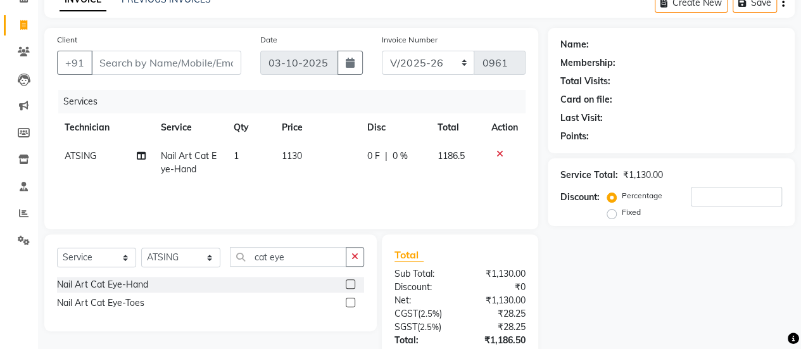
click at [375, 191] on div "Services Technician Service Qty Price Disc Total Action ATSING Nail Art Cat Eye…" at bounding box center [291, 153] width 468 height 127
click at [346, 144] on td "1130" at bounding box center [316, 163] width 85 height 42
select select "92701"
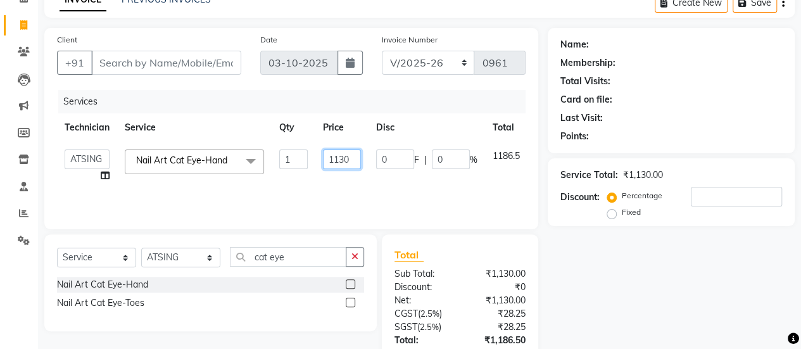
click at [356, 159] on input "1130" at bounding box center [342, 159] width 38 height 20
type input "1126"
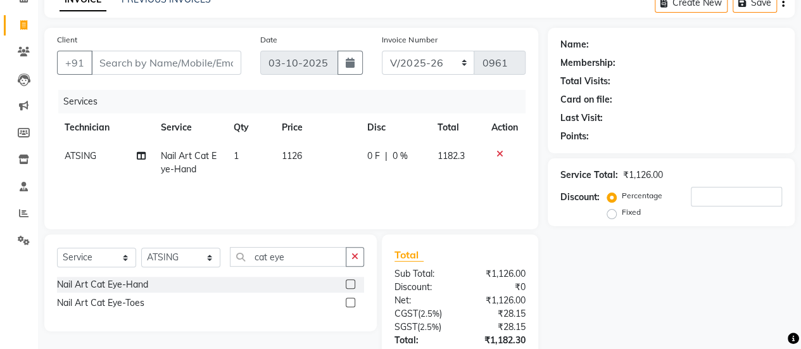
click at [367, 172] on tr "ATSING Nail Art Cat Eye-Hand 1 1126 0 F | 0 % 1182.3" at bounding box center [291, 163] width 468 height 42
click at [342, 149] on td "1126" at bounding box center [316, 163] width 85 height 42
select select "92701"
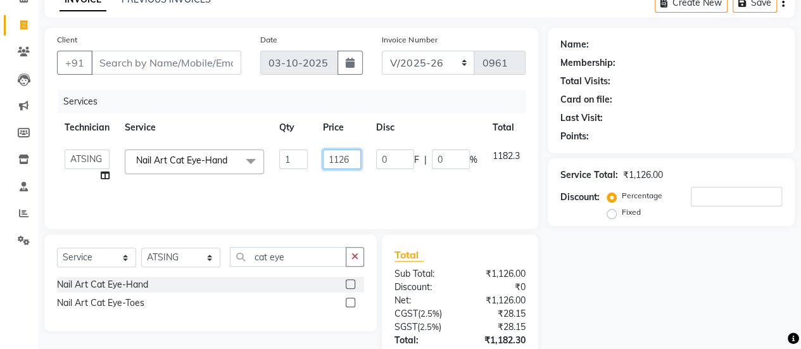
click at [356, 153] on input "1126" at bounding box center [342, 159] width 38 height 20
type input "1124"
click at [360, 165] on input "1124" at bounding box center [342, 159] width 38 height 20
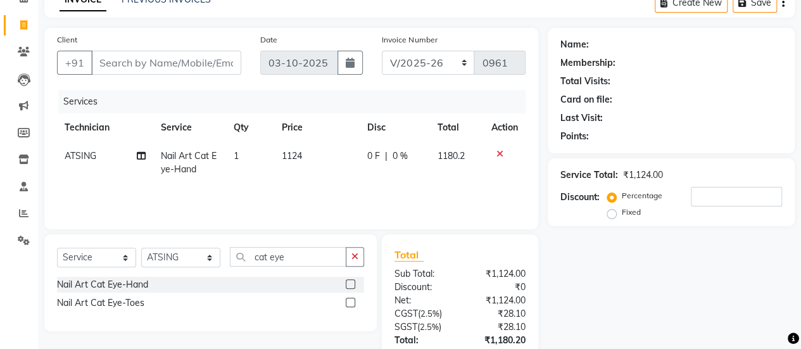
click at [361, 170] on tr "ATSING Nail Art Cat Eye-Hand 1 1124 0 F | 0 % 1180.2" at bounding box center [291, 163] width 468 height 42
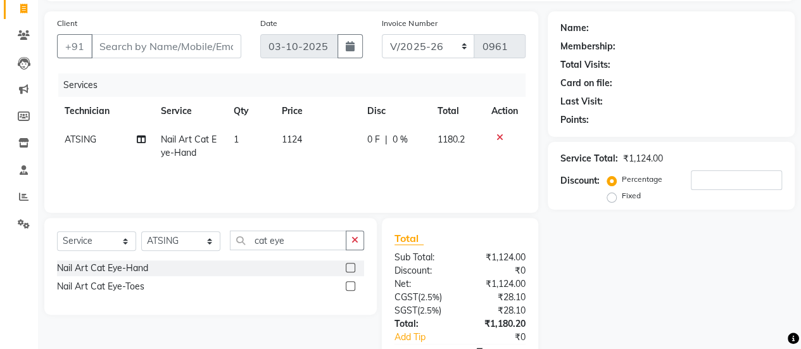
scroll to position [74, 0]
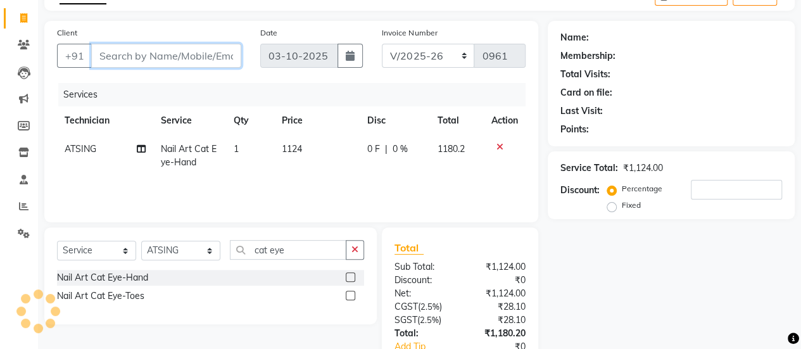
click at [199, 63] on input "Client" at bounding box center [166, 56] width 150 height 24
type input "9"
type input "0"
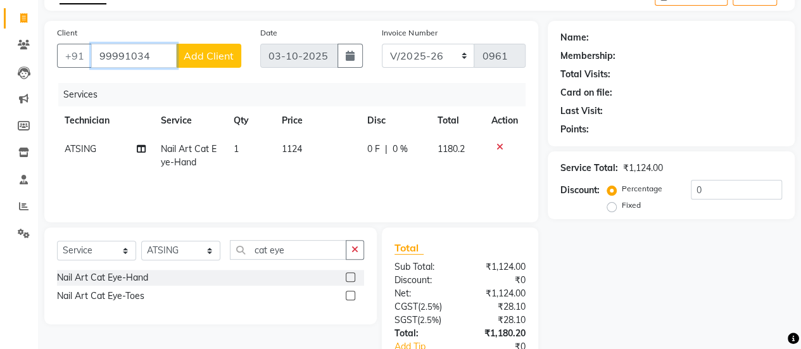
click at [159, 46] on input "99991034" at bounding box center [133, 56] width 85 height 24
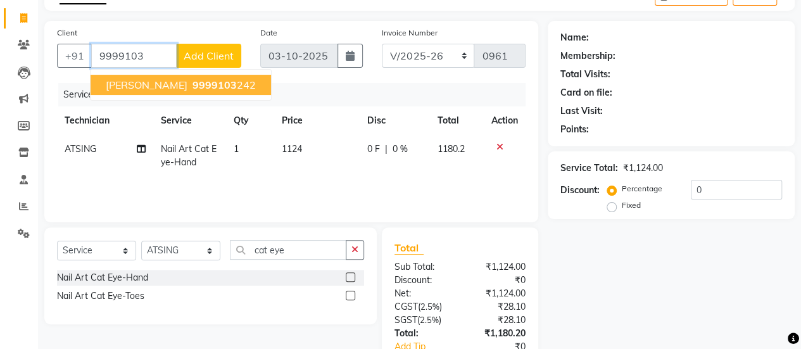
click at [192, 83] on span "9999103" at bounding box center [214, 84] width 44 height 13
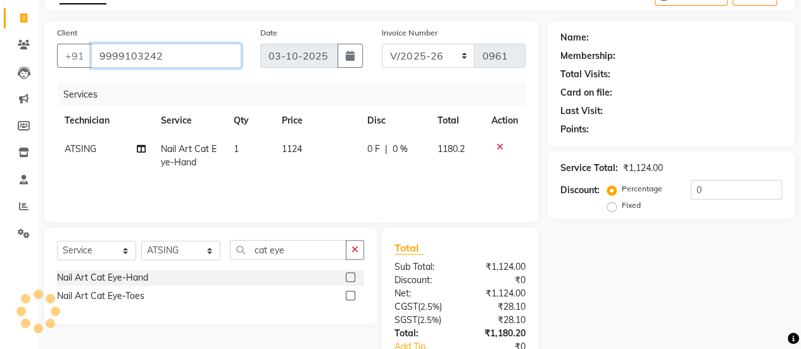
type input "9999103242"
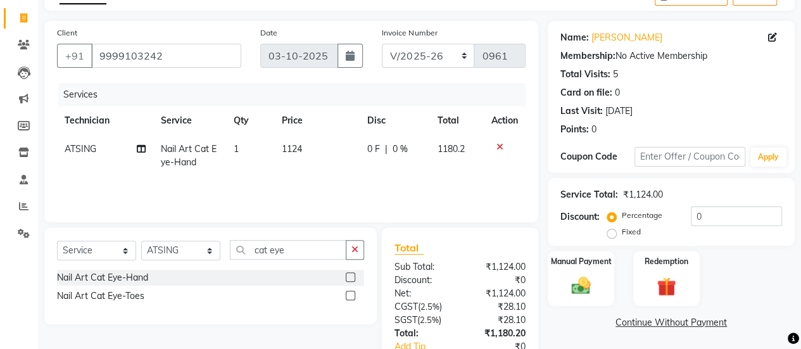
scroll to position [156, 0]
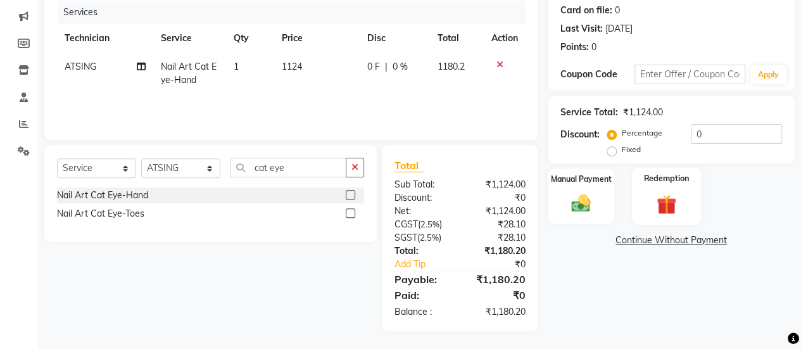
click at [652, 189] on div "Redemption" at bounding box center [666, 196] width 69 height 58
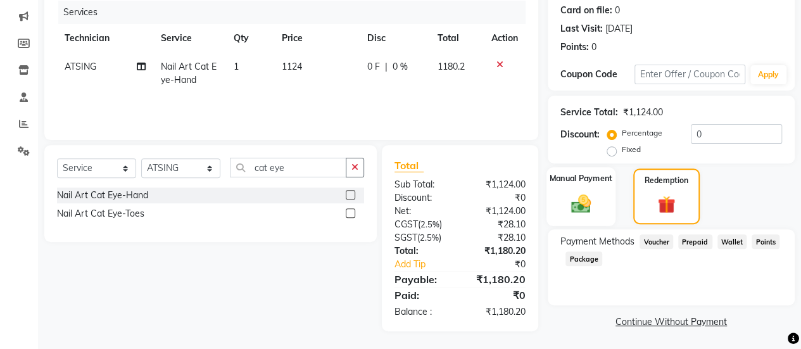
click at [571, 202] on img at bounding box center [581, 203] width 32 height 23
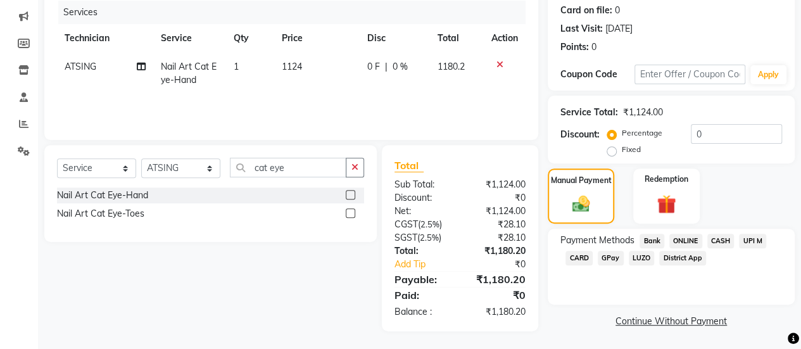
click at [682, 236] on span "ONLINE" at bounding box center [685, 241] width 33 height 15
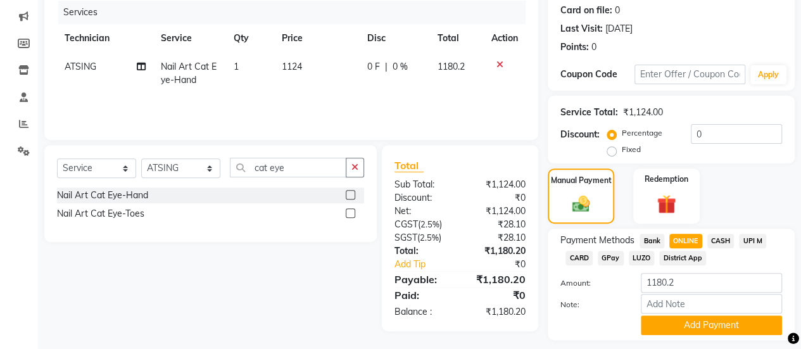
scroll to position [191, 0]
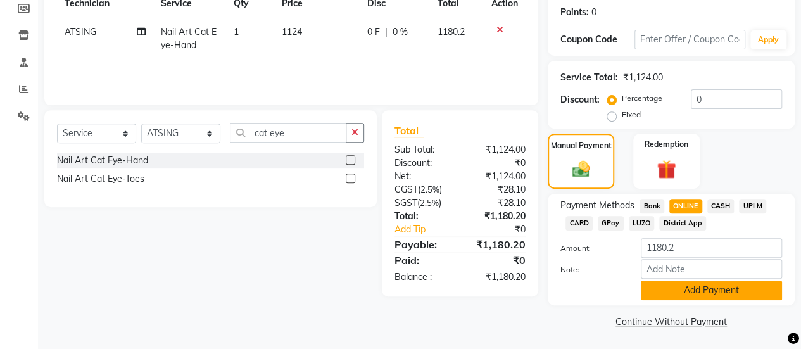
click at [666, 282] on button "Add Payment" at bounding box center [711, 290] width 141 height 20
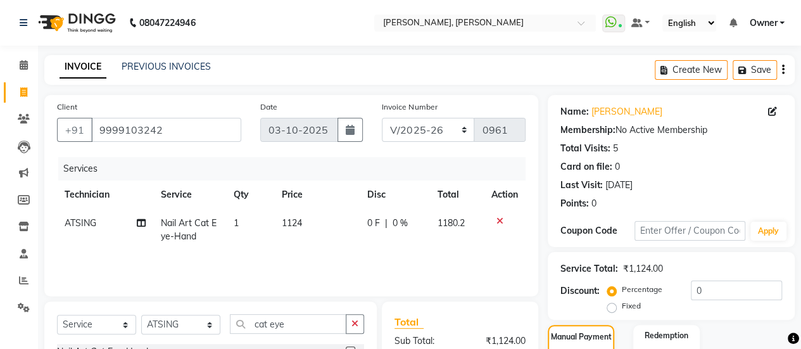
scroll to position [227, 0]
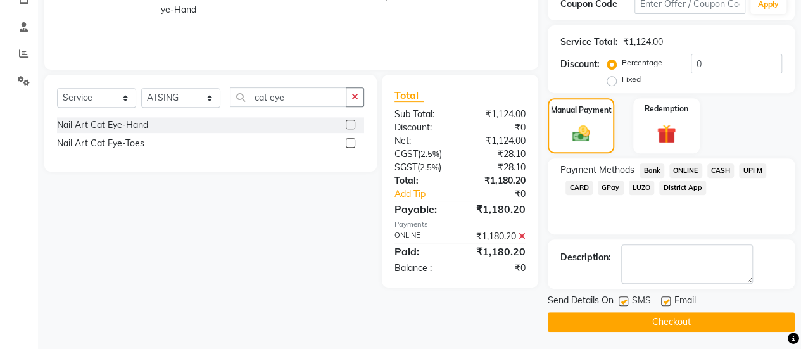
click at [665, 318] on button "Checkout" at bounding box center [671, 322] width 247 height 20
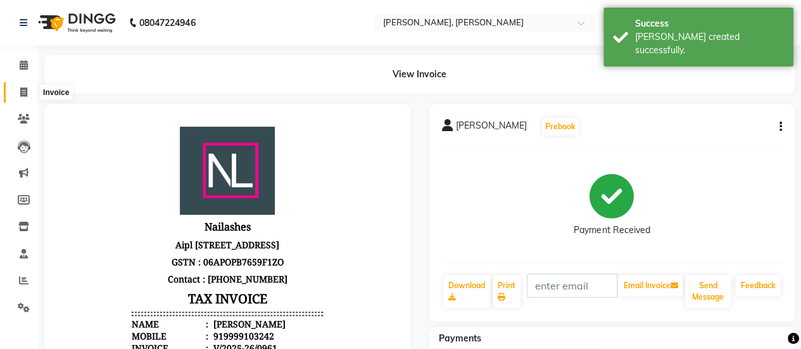
click at [23, 96] on icon at bounding box center [23, 91] width 7 height 9
select select "service"
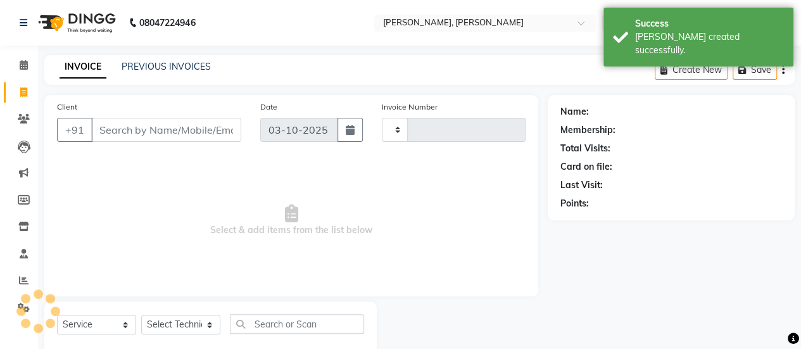
scroll to position [31, 0]
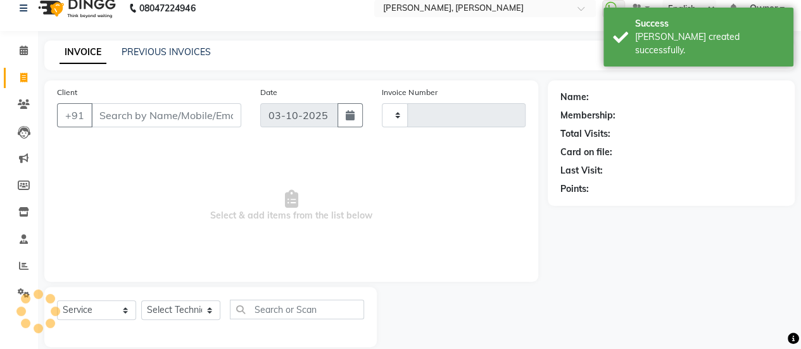
type input "0962"
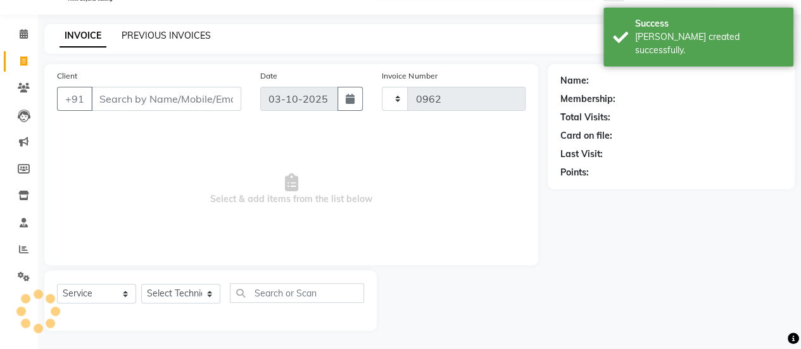
select select "5749"
click at [144, 36] on link "PREVIOUS INVOICES" at bounding box center [166, 35] width 89 height 11
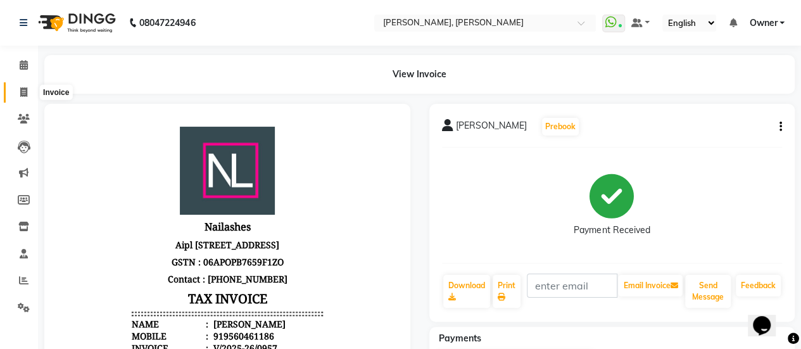
click at [28, 90] on span at bounding box center [24, 92] width 22 height 15
select select "service"
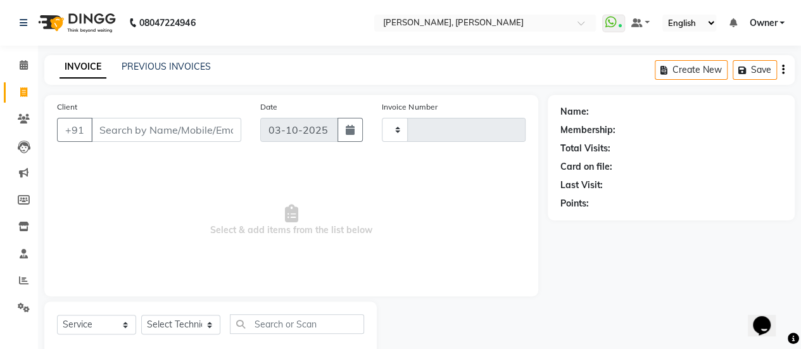
type input "0958"
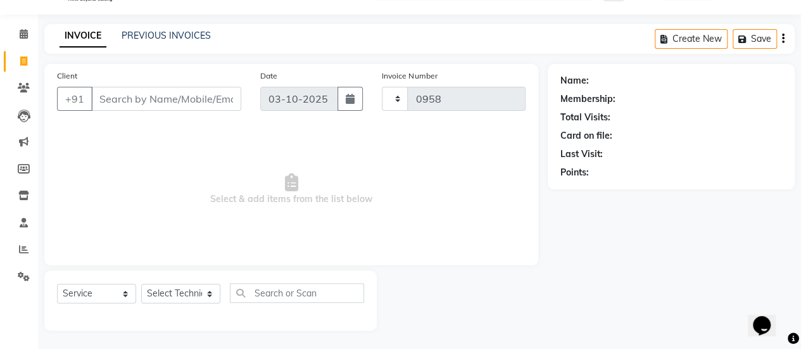
select select "5749"
click at [197, 39] on link "PREVIOUS INVOICES" at bounding box center [166, 35] width 89 height 11
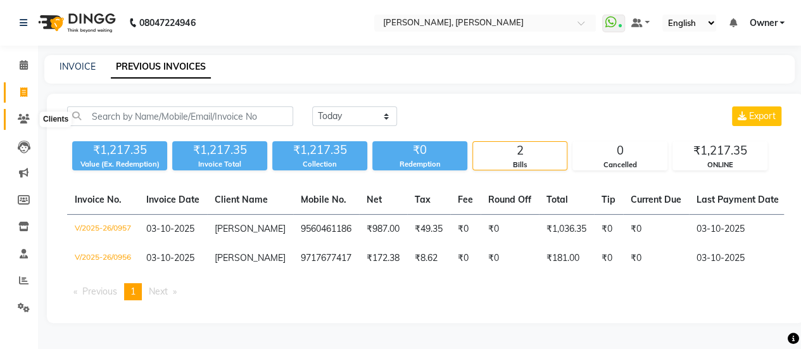
click at [27, 122] on icon at bounding box center [24, 118] width 12 height 9
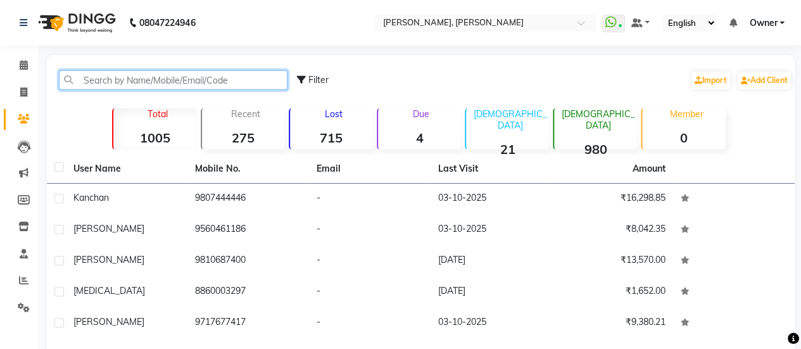
click at [158, 84] on input "text" at bounding box center [173, 80] width 228 height 20
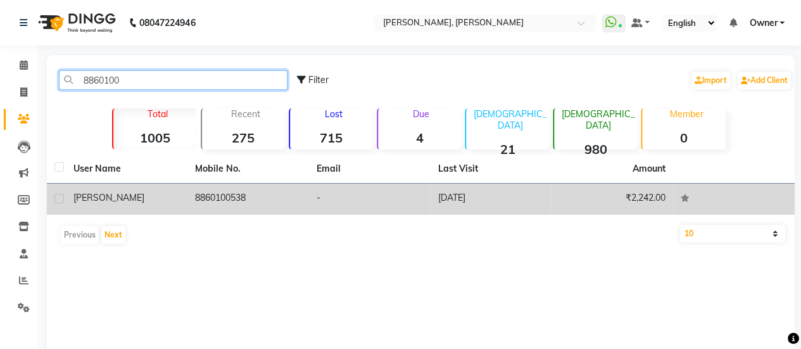
type input "8860100"
click at [200, 207] on td "8860100538" at bounding box center [248, 199] width 122 height 31
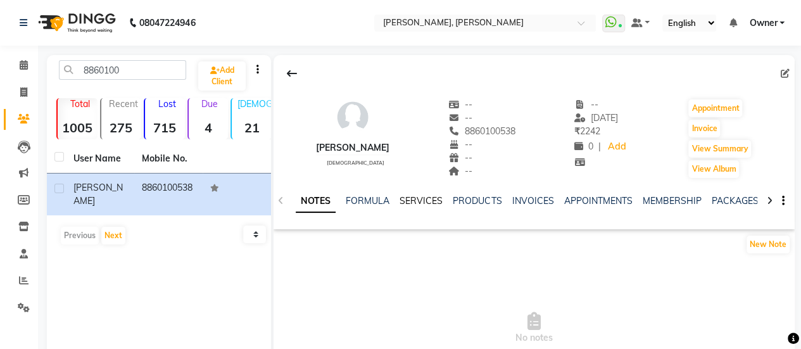
click at [406, 203] on link "SERVICES" at bounding box center [420, 200] width 43 height 11
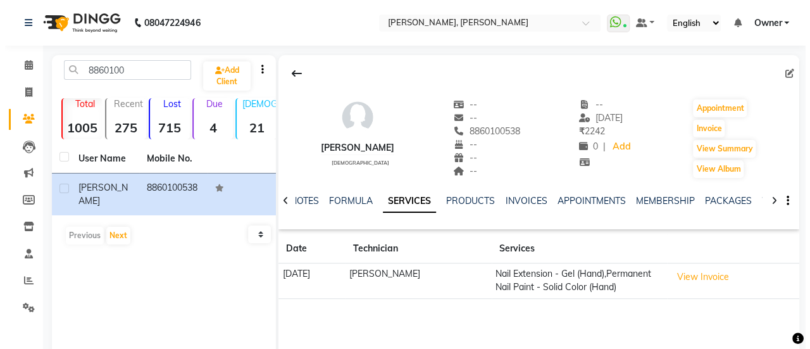
scroll to position [105, 0]
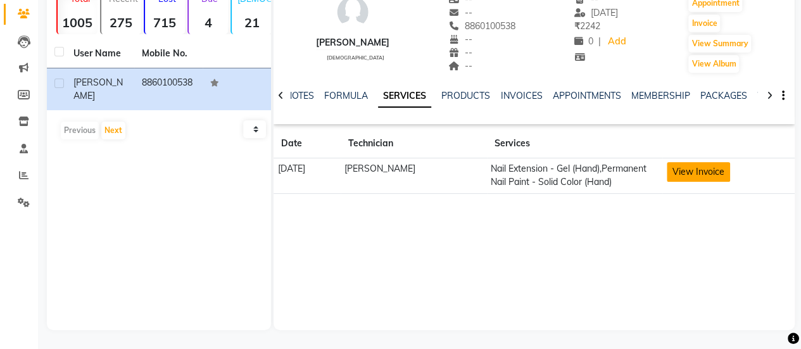
click at [687, 177] on button "View Invoice" at bounding box center [698, 172] width 63 height 20
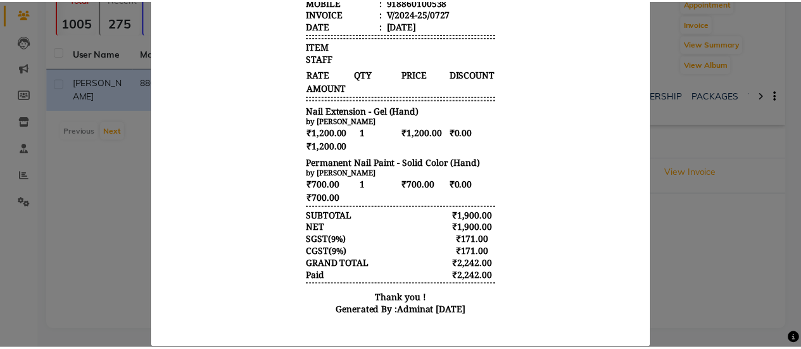
scroll to position [292, 0]
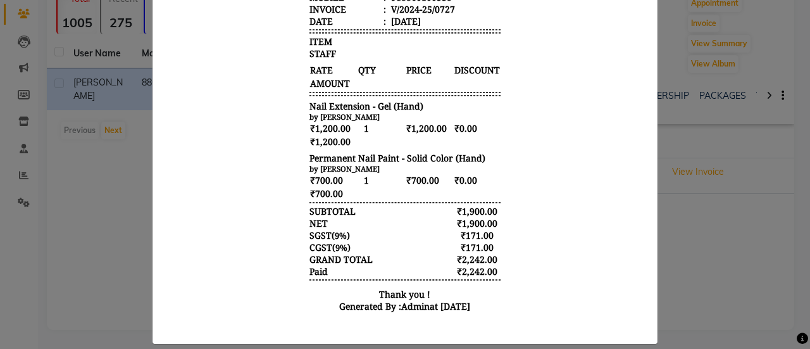
click at [696, 136] on ngb-modal-window "INVOICE View Invoice Close" at bounding box center [405, 174] width 810 height 349
